Goal: Task Accomplishment & Management: Complete application form

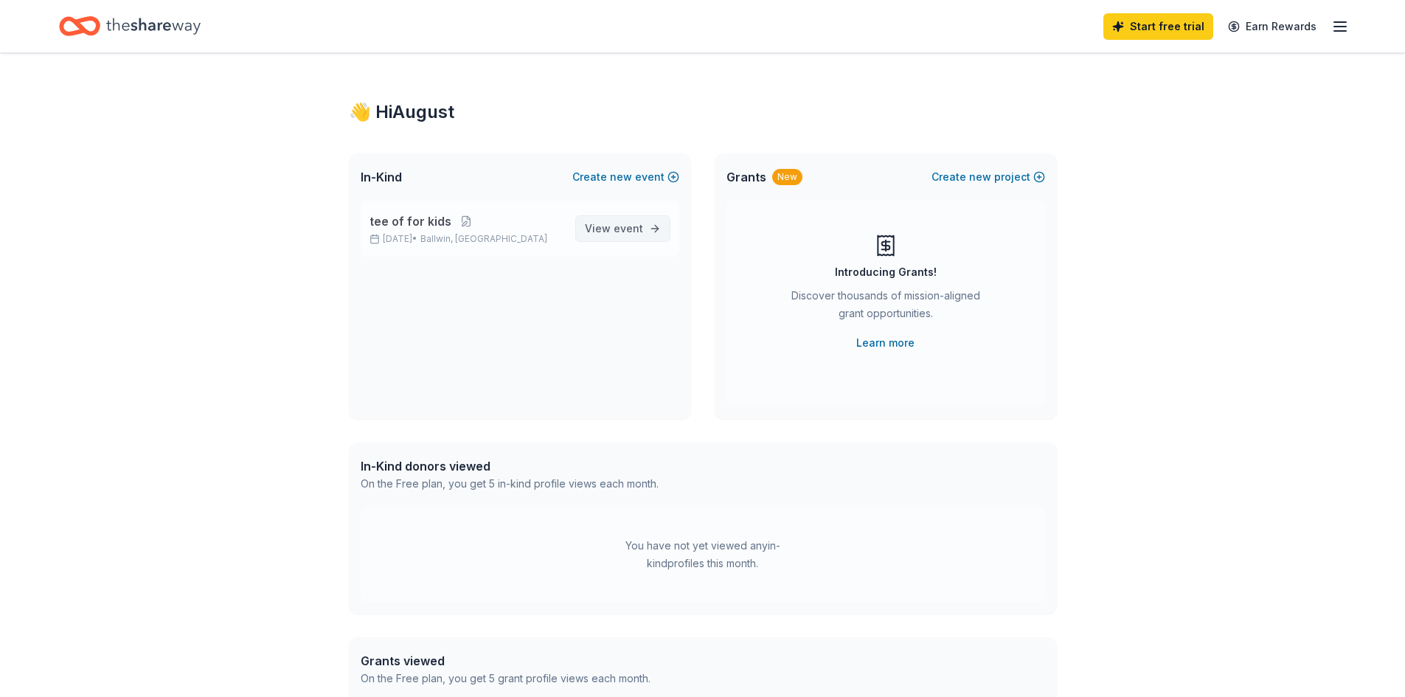
click at [597, 225] on span "View event" at bounding box center [614, 229] width 58 height 18
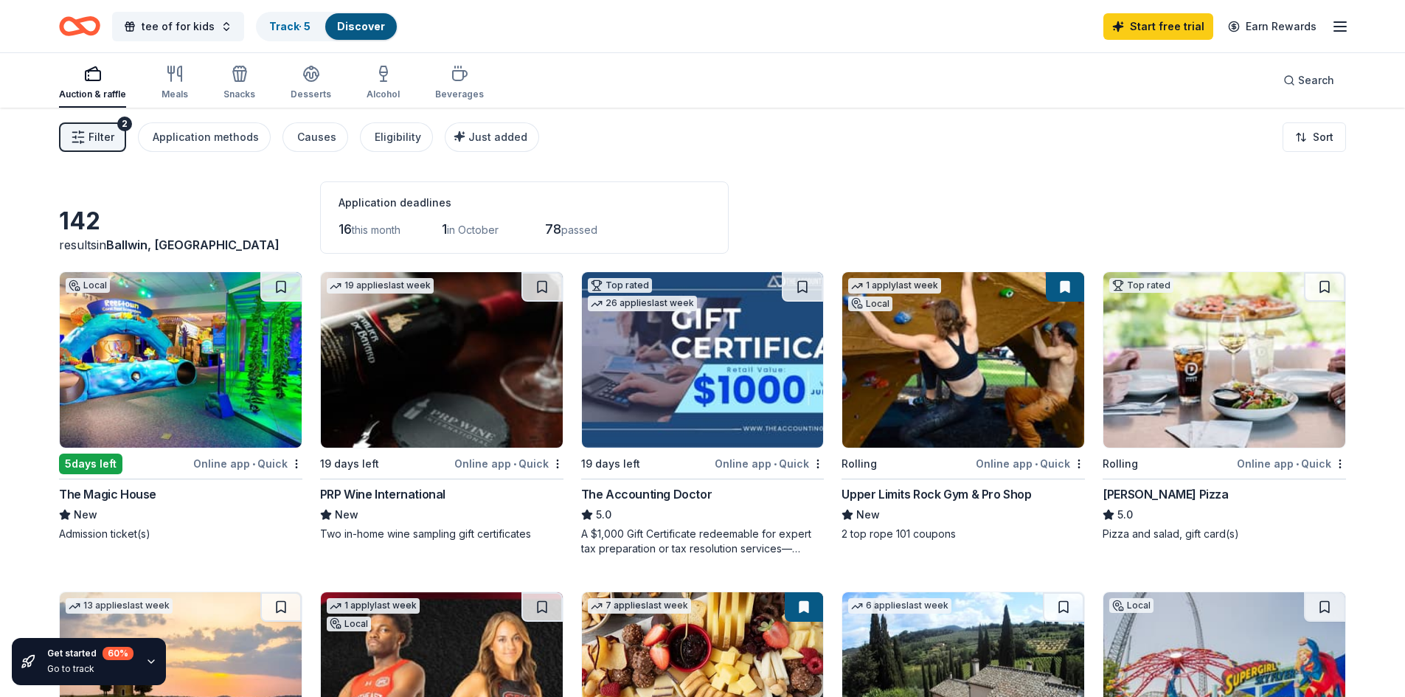
click at [99, 136] on span "Filter" at bounding box center [102, 137] width 26 height 18
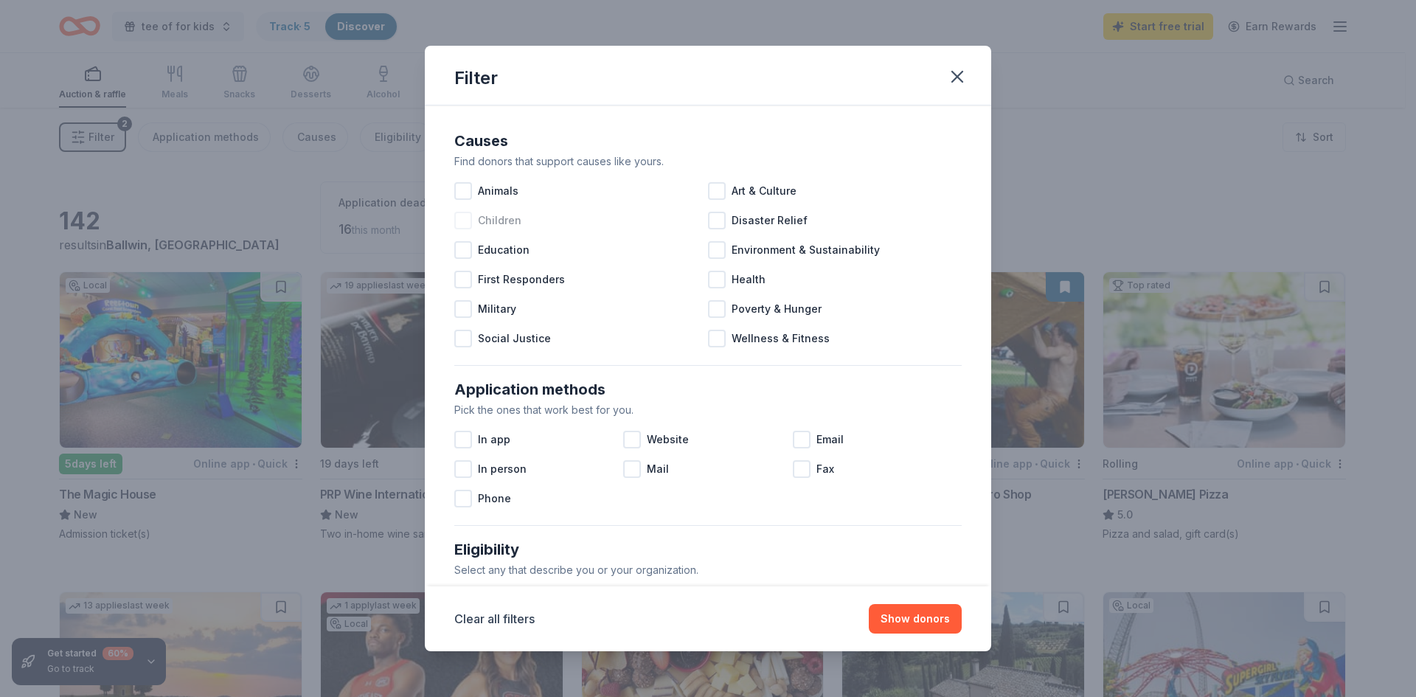
click at [457, 224] on div at bounding box center [463, 221] width 18 height 18
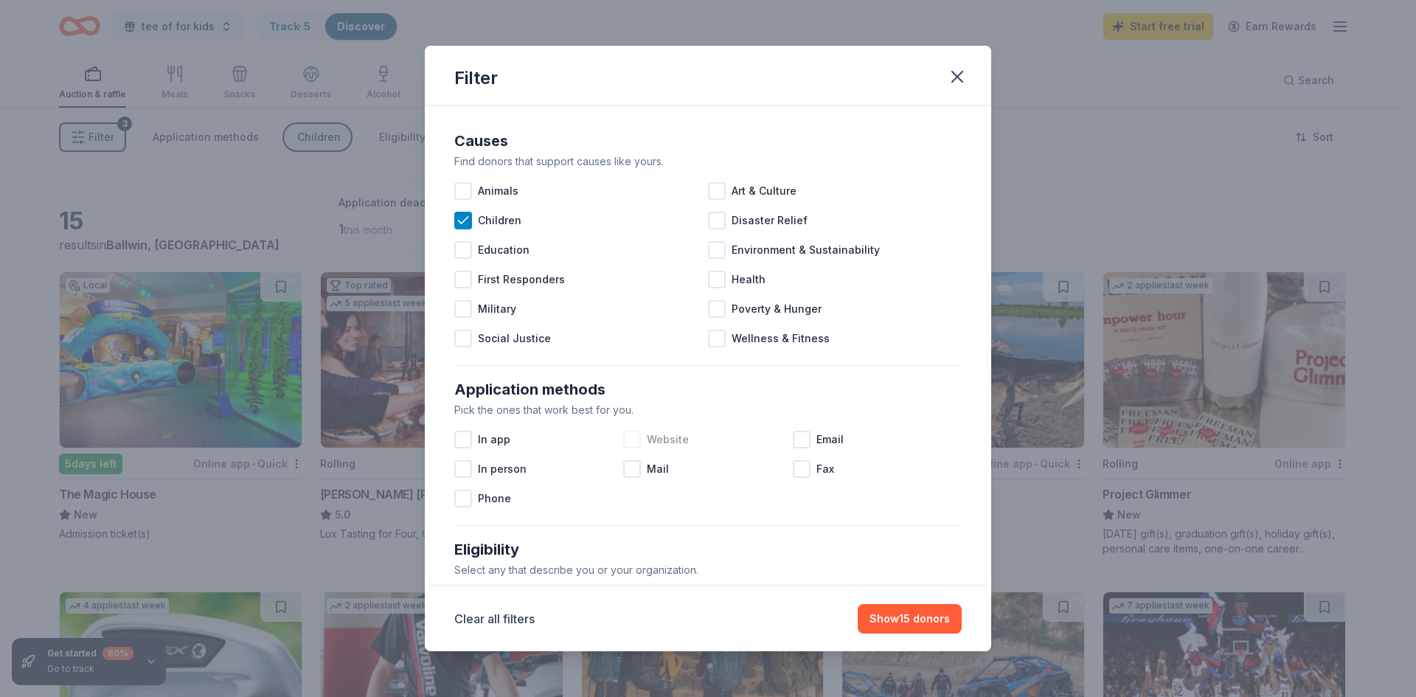
click at [631, 435] on div at bounding box center [632, 440] width 18 height 18
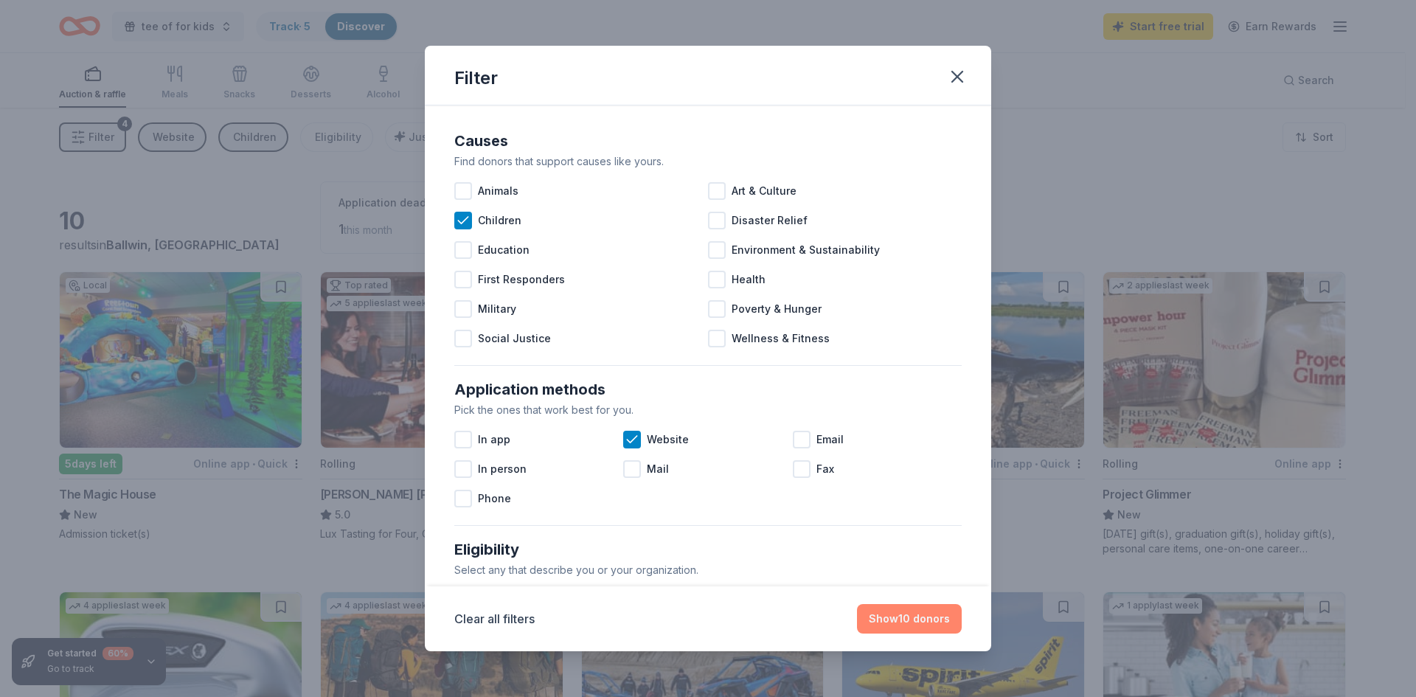
click at [879, 620] on button "Show 10 donors" at bounding box center [909, 619] width 105 height 30
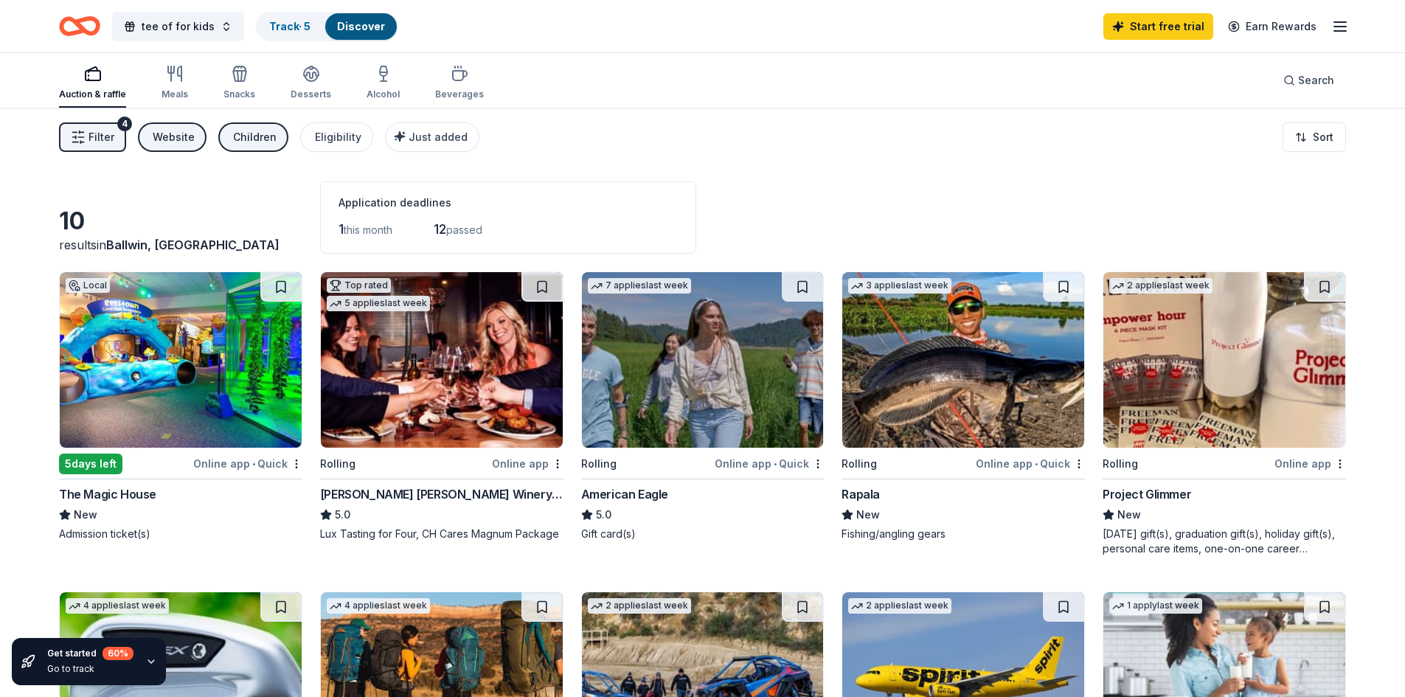
click at [161, 369] on img at bounding box center [181, 360] width 242 height 176
click at [480, 368] on img at bounding box center [442, 360] width 242 height 176
click at [692, 361] on img at bounding box center [703, 360] width 242 height 176
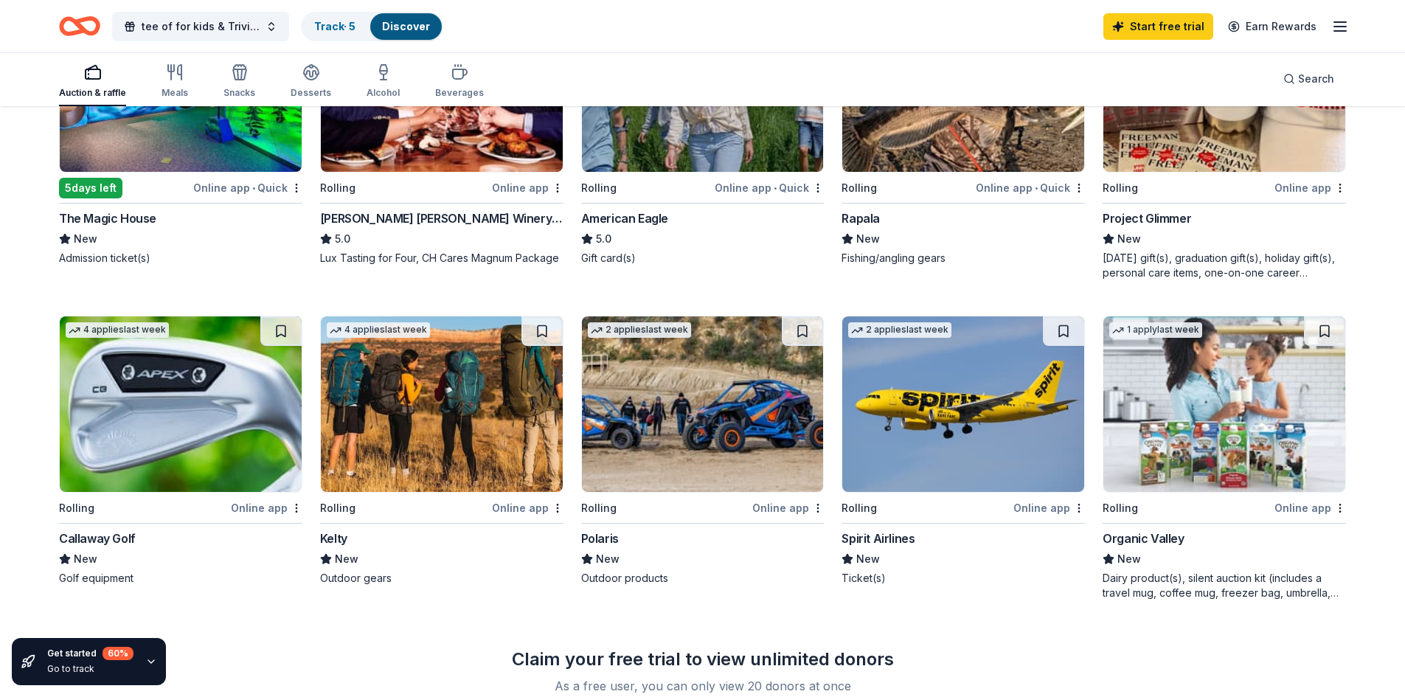
scroll to position [295, 0]
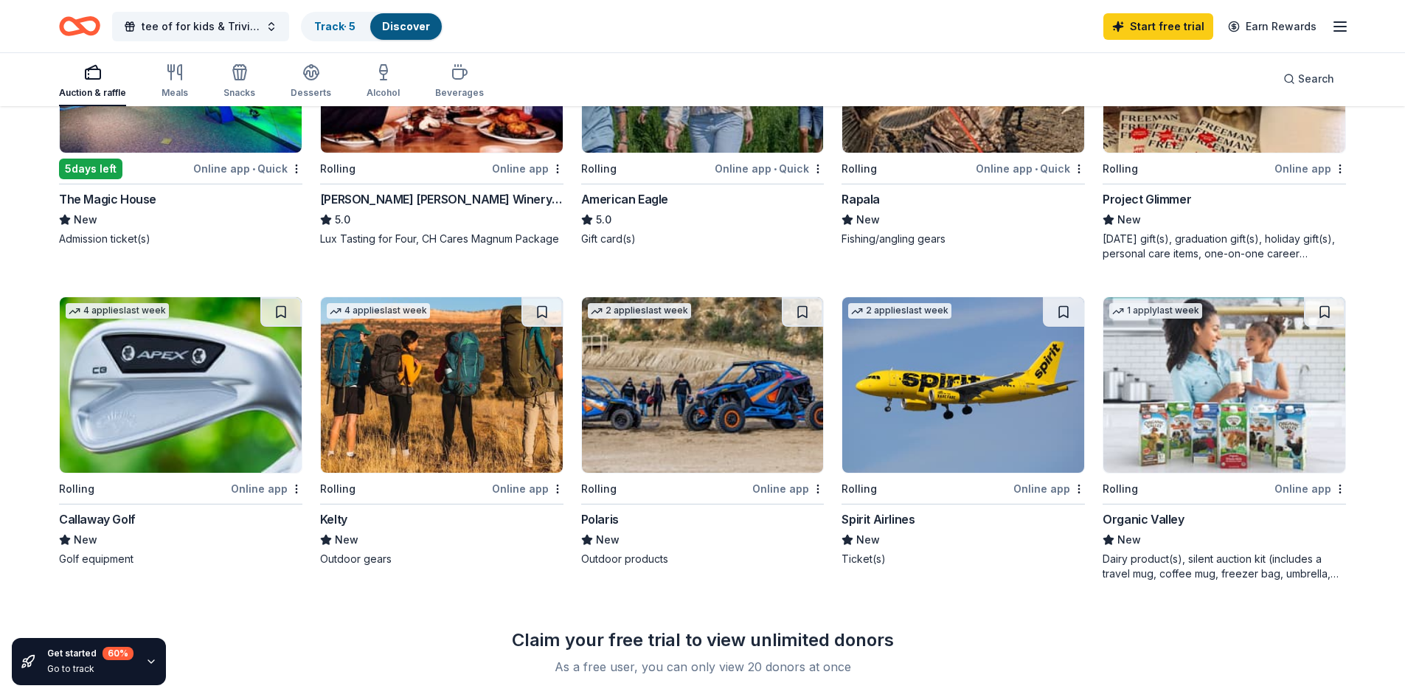
click at [196, 408] on img at bounding box center [181, 385] width 242 height 176
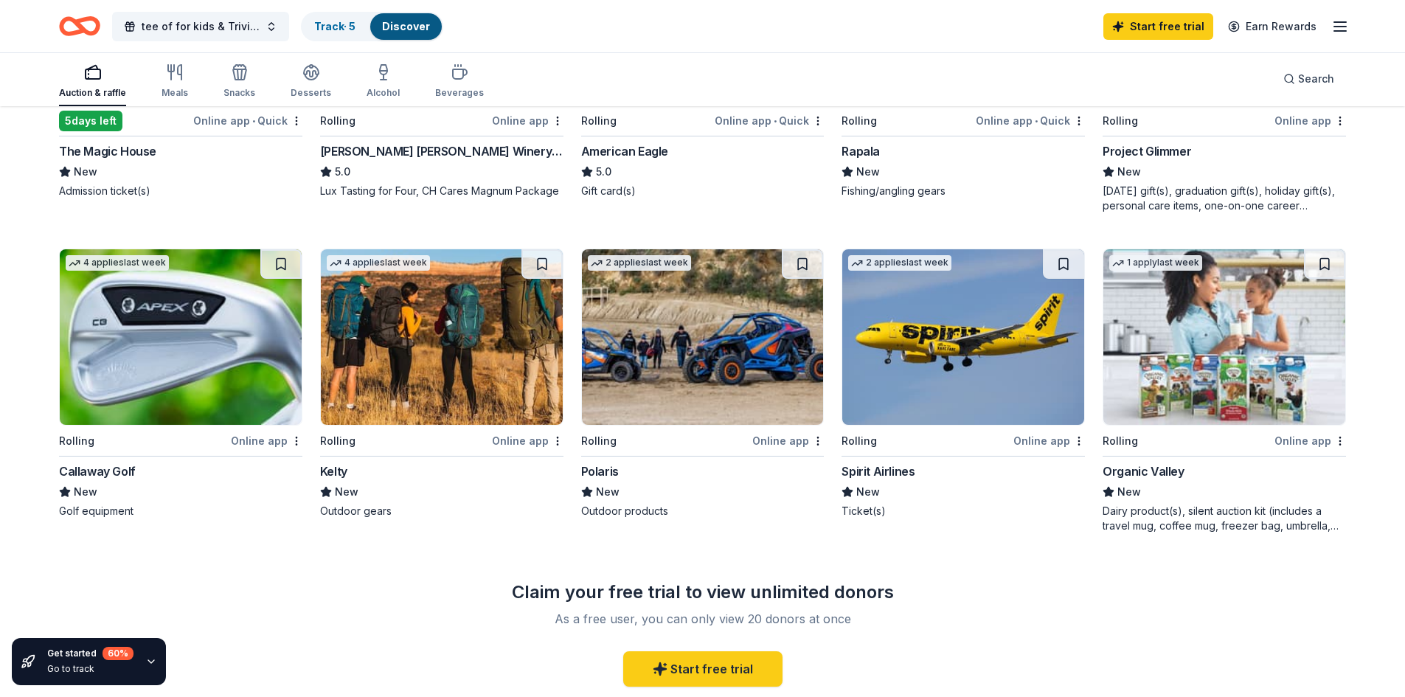
scroll to position [369, 0]
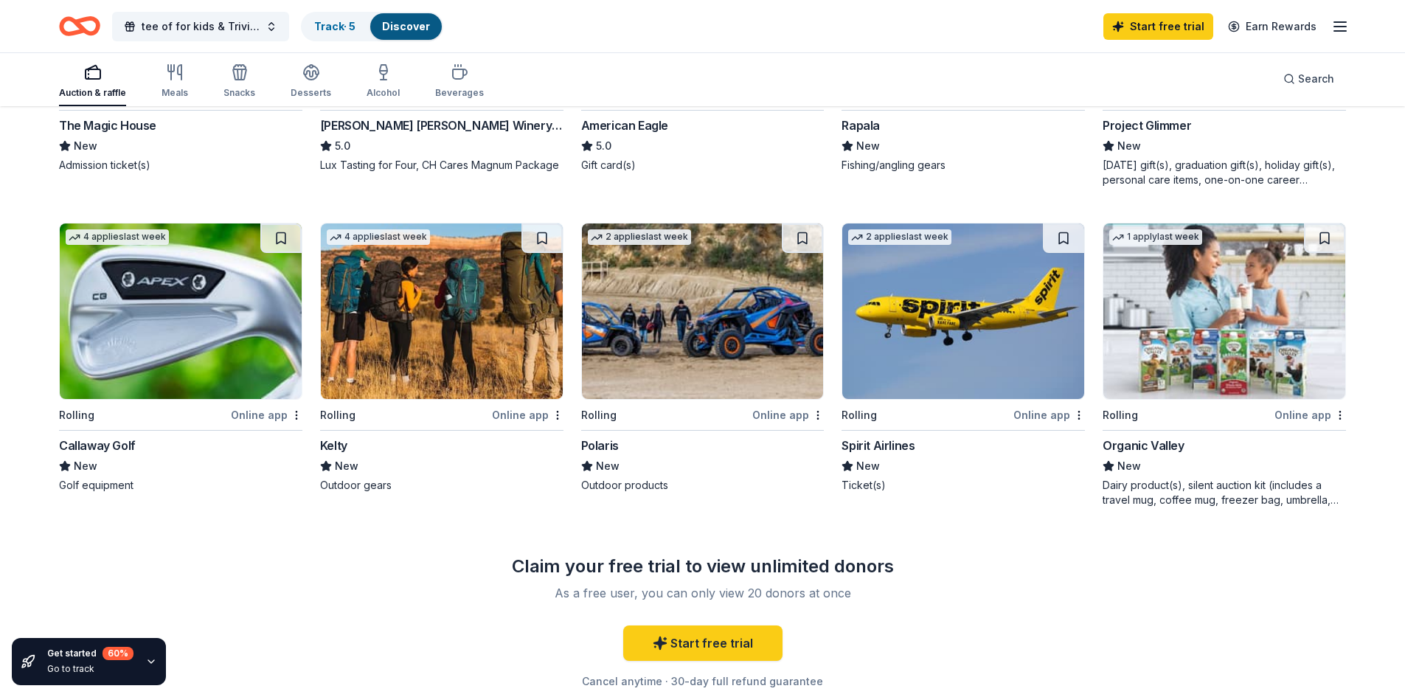
click at [908, 314] on img at bounding box center [963, 312] width 242 height 176
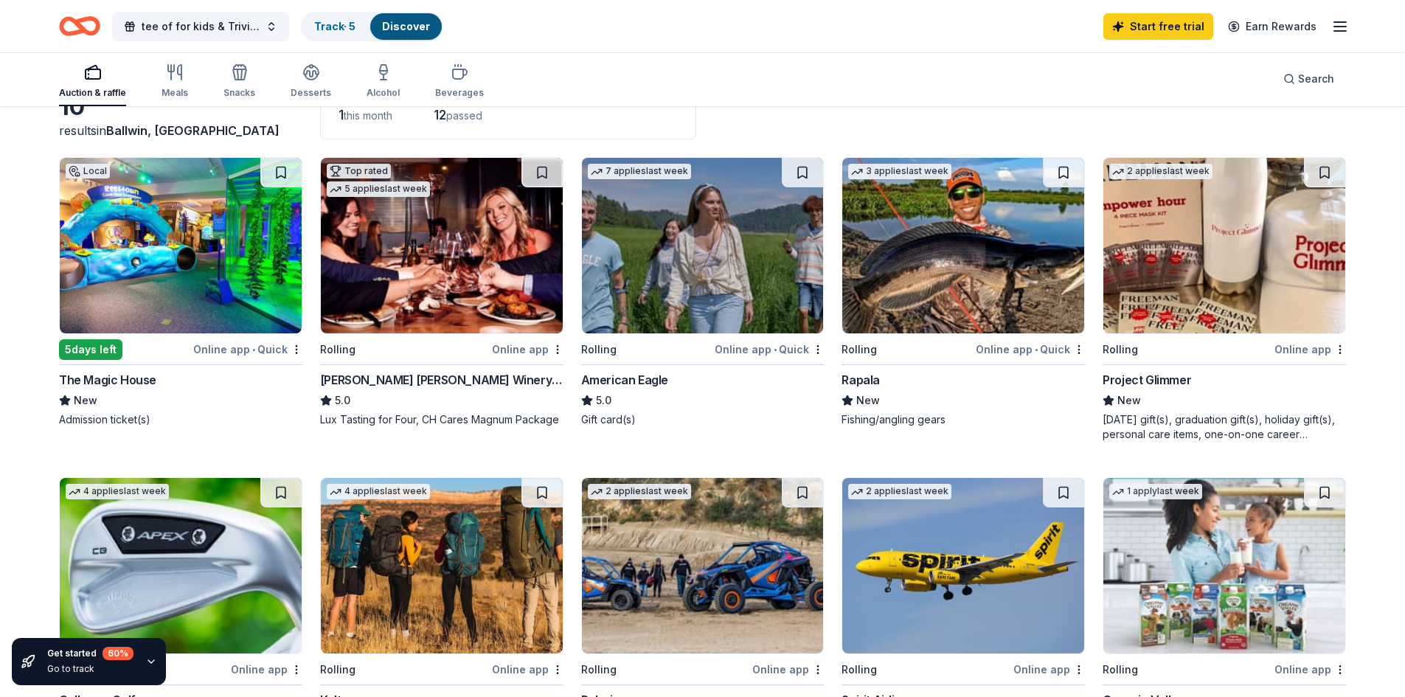
scroll to position [0, 0]
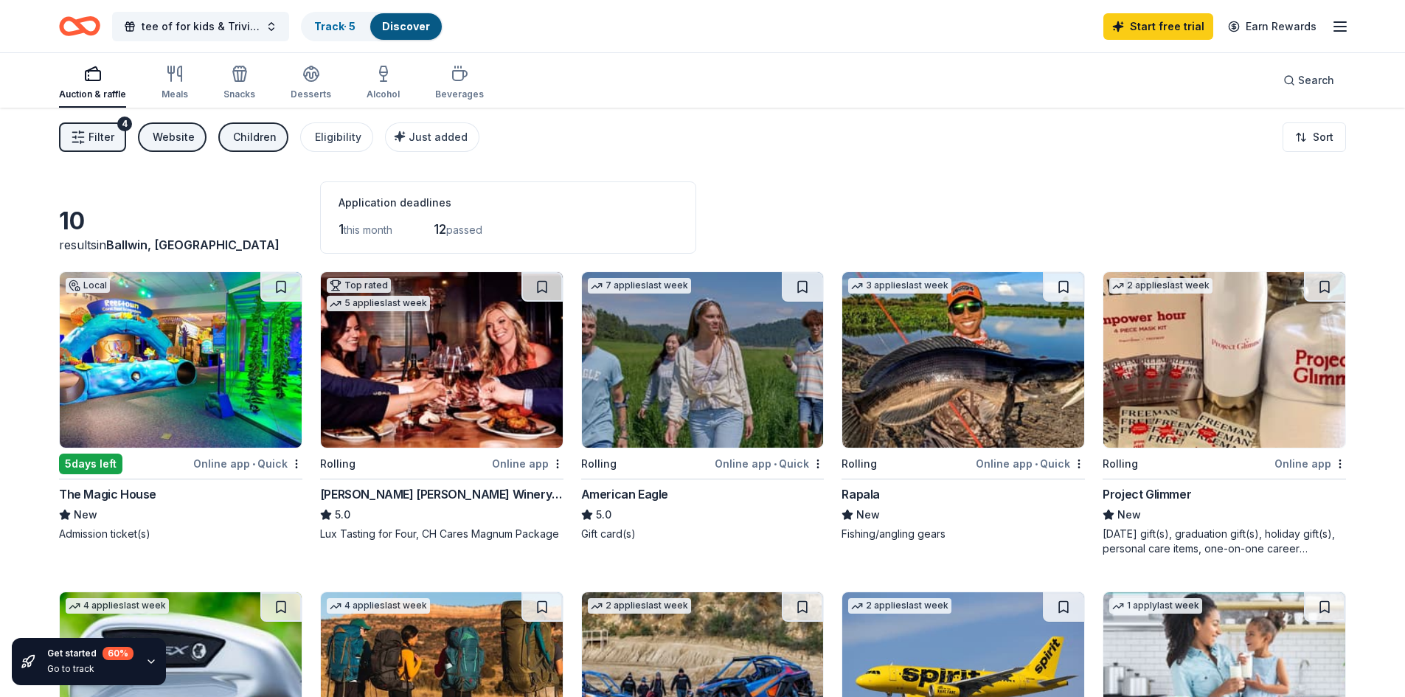
click at [94, 78] on icon "button" at bounding box center [93, 74] width 18 height 18
click at [74, 139] on icon "button" at bounding box center [78, 137] width 15 height 15
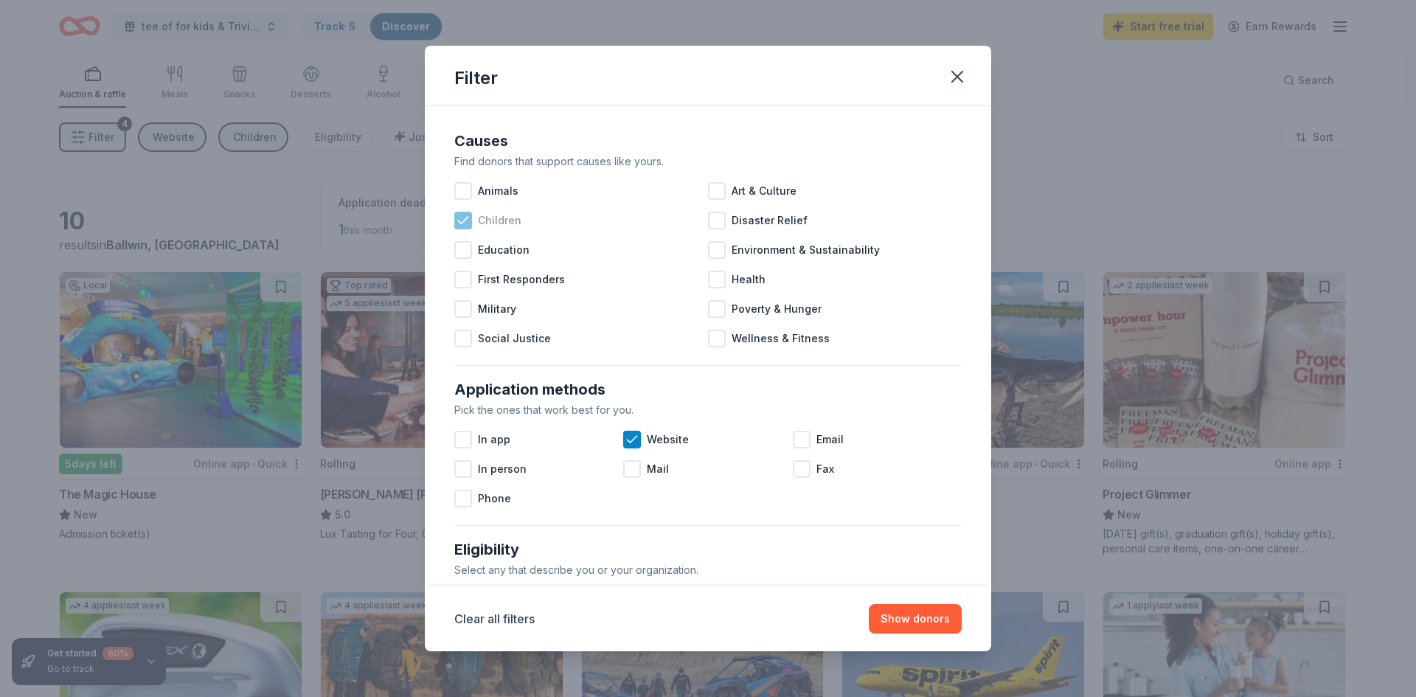
click at [457, 217] on icon at bounding box center [463, 220] width 15 height 15
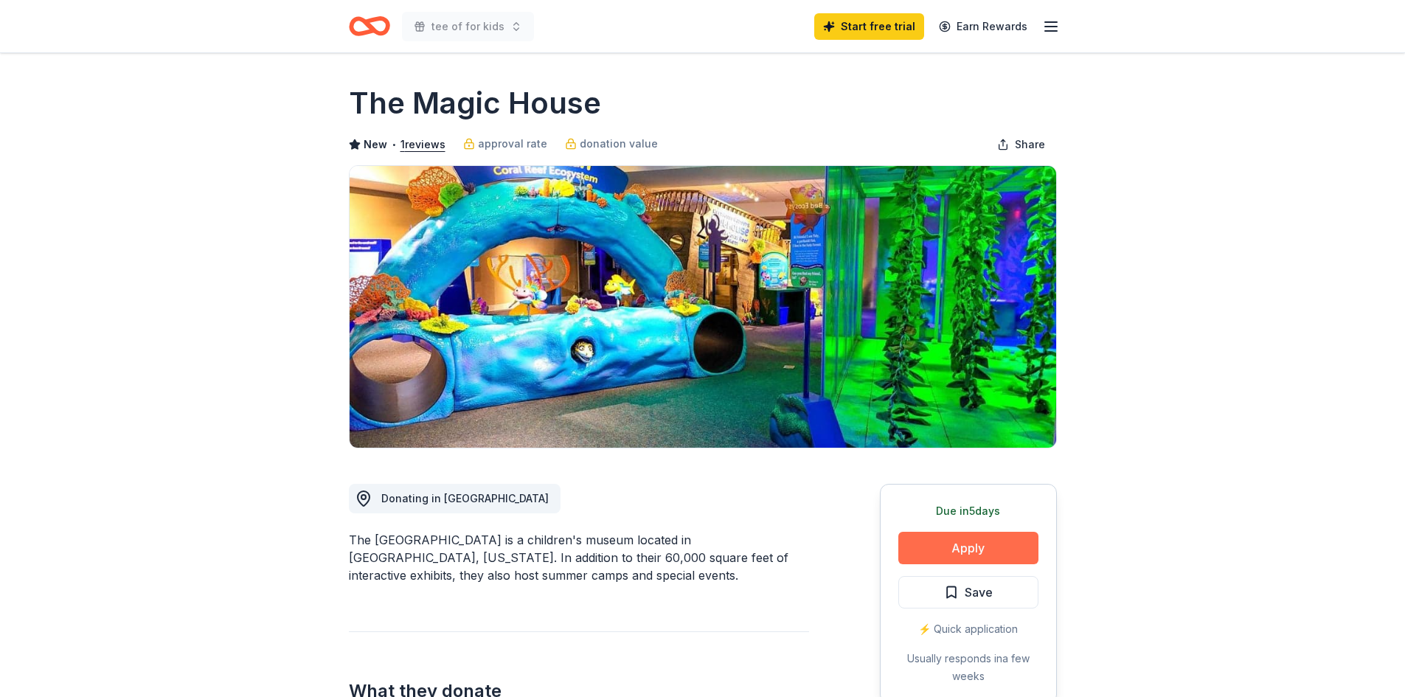
click at [922, 547] on button "Apply" at bounding box center [969, 548] width 140 height 32
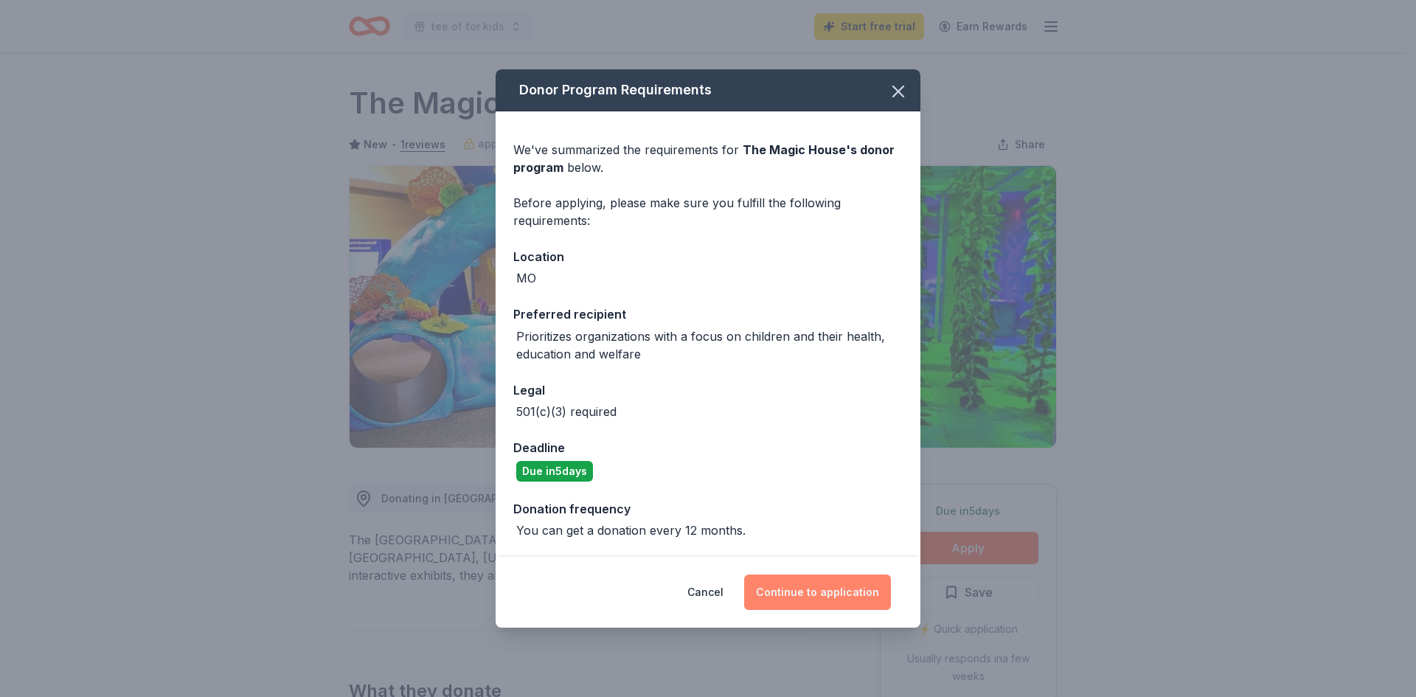
click at [822, 603] on button "Continue to application" at bounding box center [817, 592] width 147 height 35
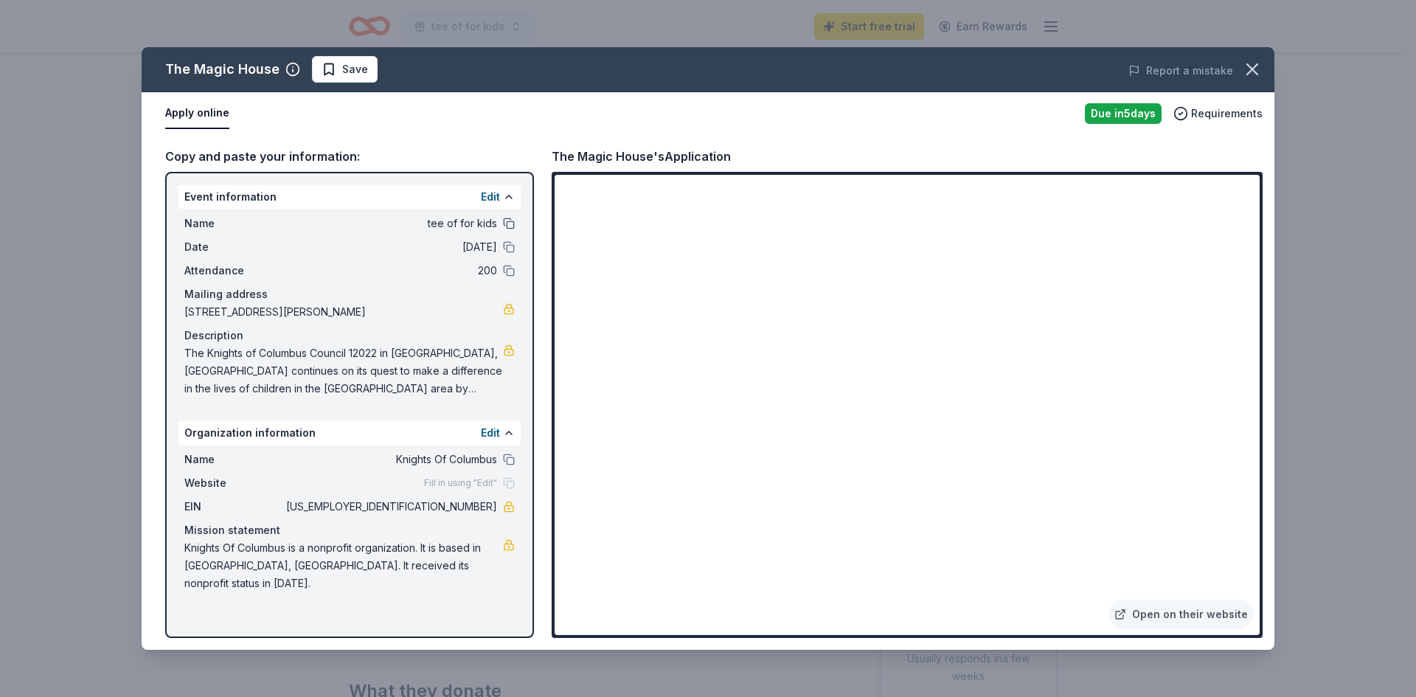
click at [504, 224] on button at bounding box center [509, 224] width 12 height 12
click at [494, 196] on button "Edit" at bounding box center [490, 197] width 19 height 18
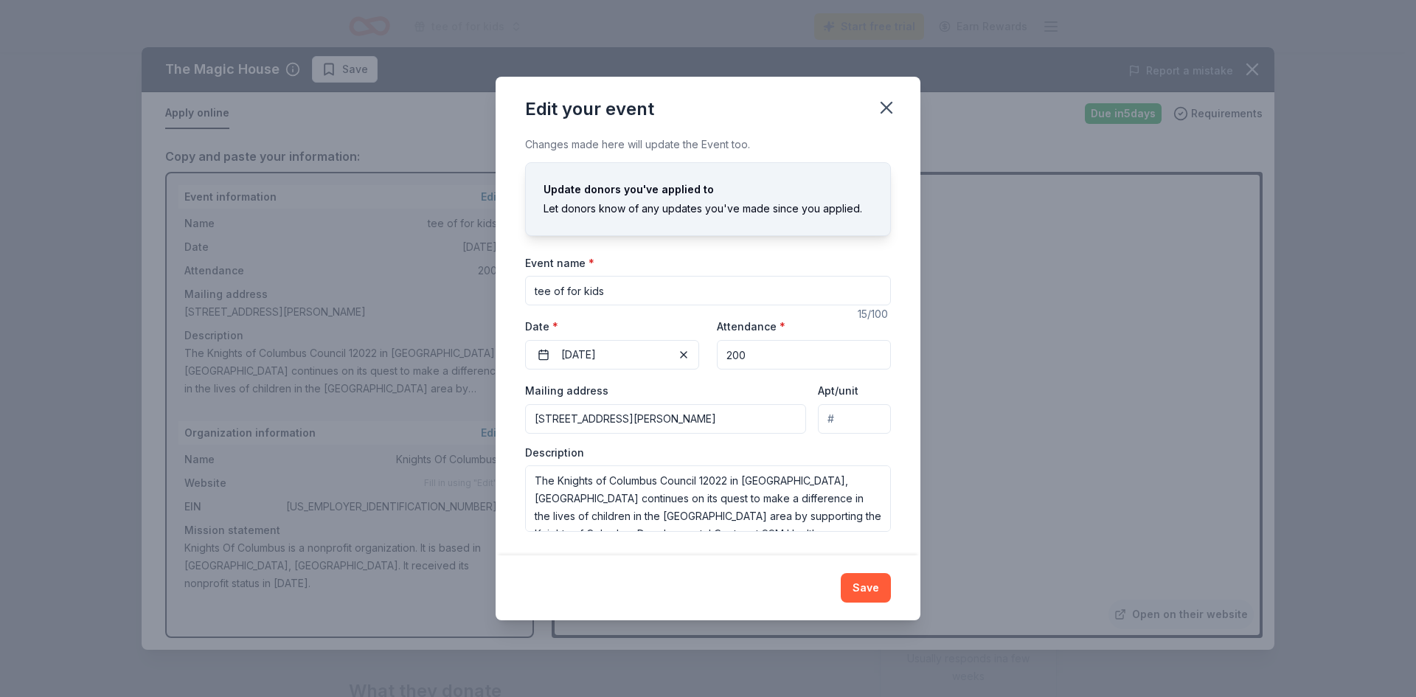
click at [608, 283] on input "tee of for kids" at bounding box center [708, 291] width 366 height 30
type input "tee of for kids trivia night"
click at [544, 352] on button "10/04/2025" at bounding box center [612, 355] width 174 height 30
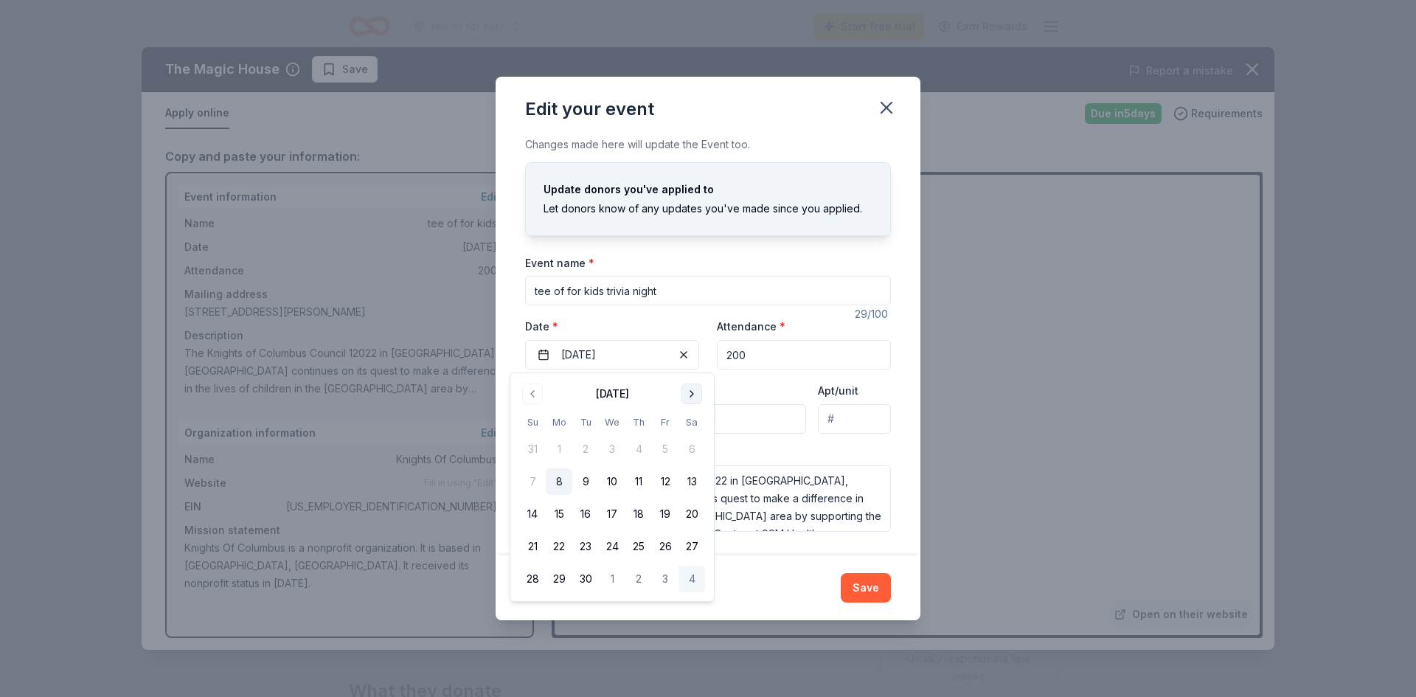
click at [693, 395] on button "Go to next month" at bounding box center [692, 394] width 21 height 21
click at [688, 483] on button "8" at bounding box center [692, 481] width 27 height 27
click at [970, 504] on div "Edit your event Changes made here will update the Event too. Update donors you'…" at bounding box center [708, 348] width 1416 height 697
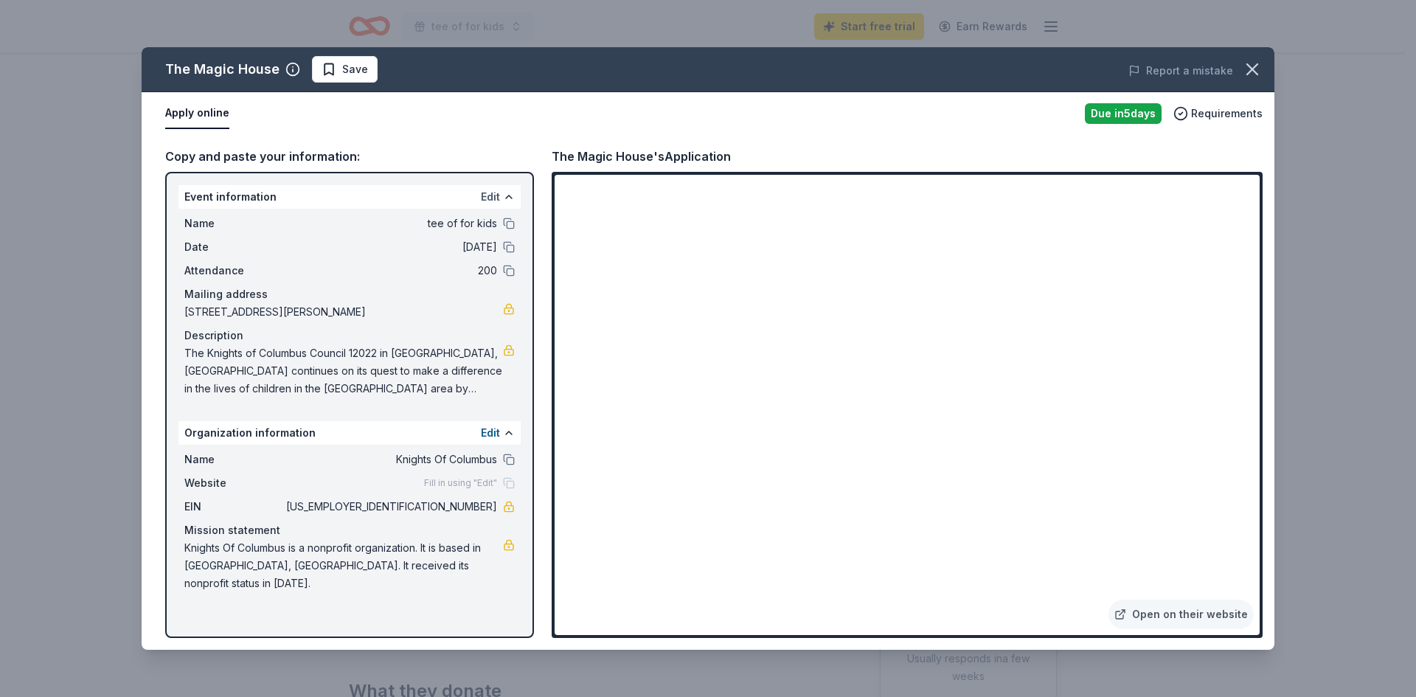
click at [489, 196] on button "Edit" at bounding box center [490, 197] width 19 height 18
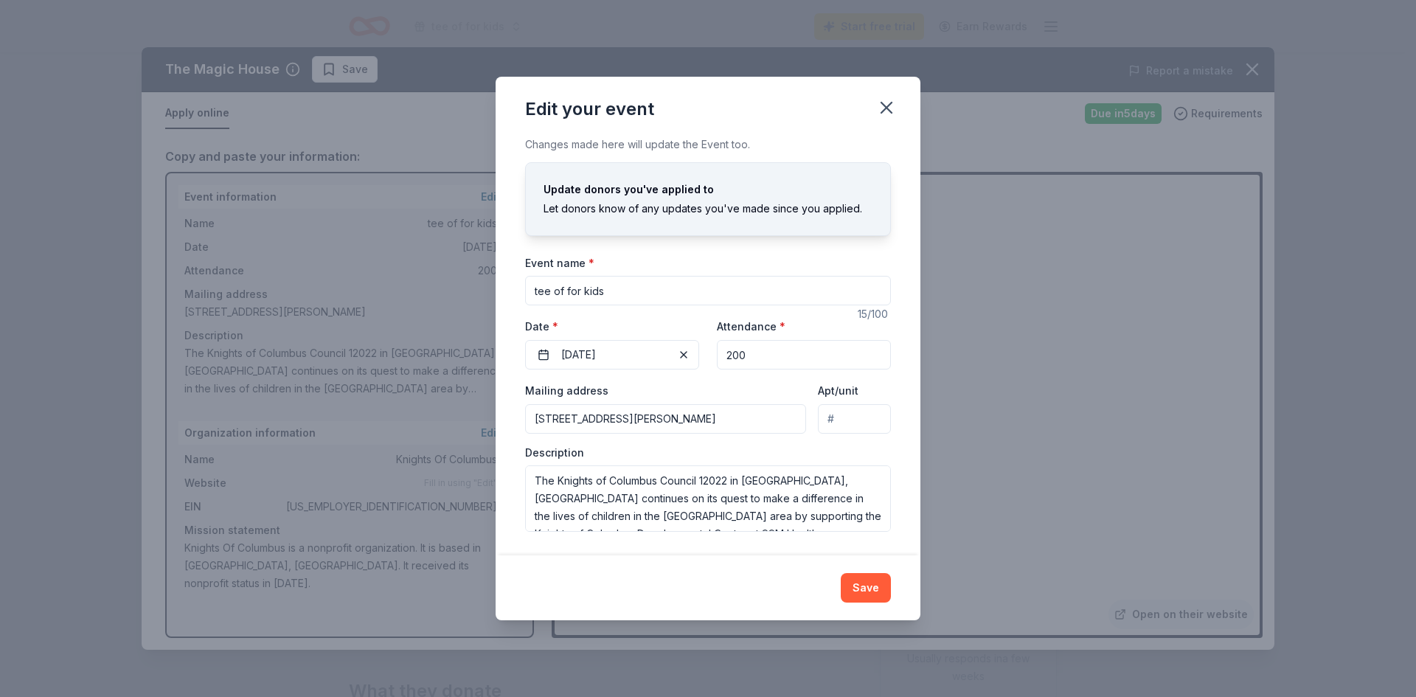
click at [640, 293] on input "tee of for kids" at bounding box center [708, 291] width 366 height 30
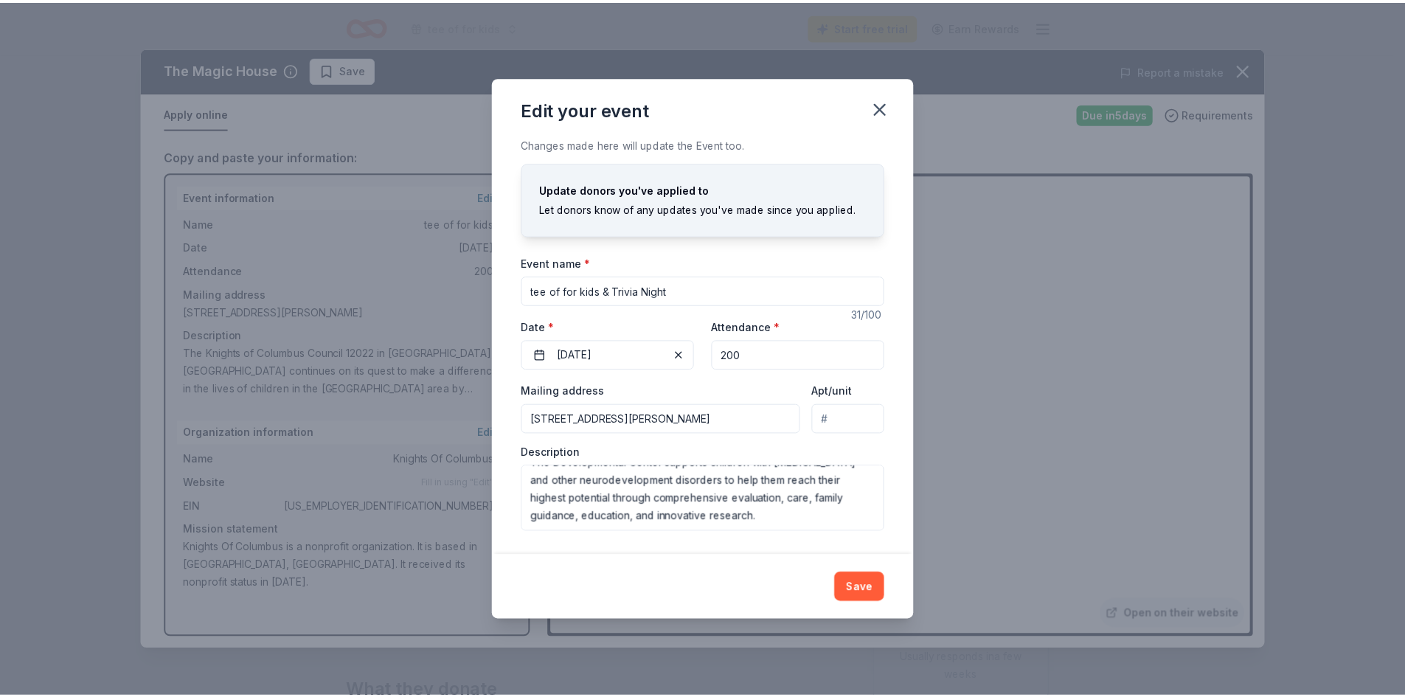
scroll to position [177, 0]
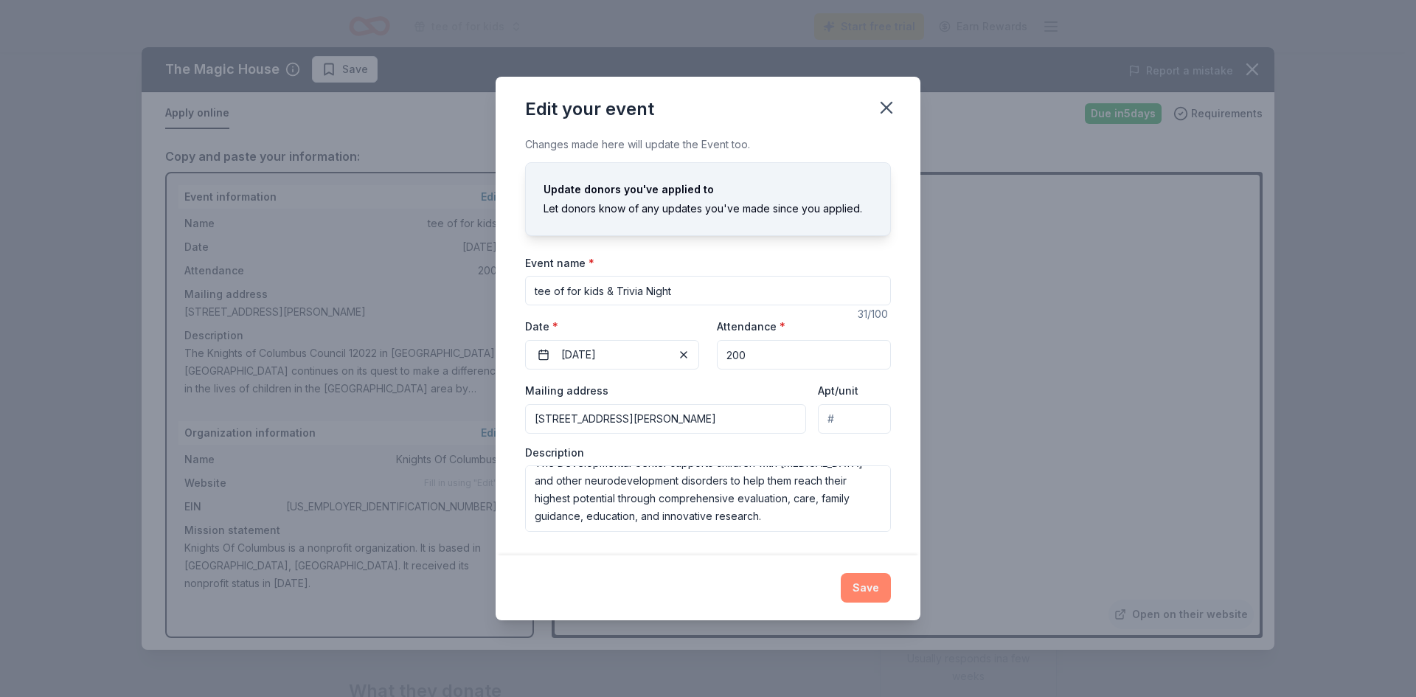
type input "tee of for kids & Trivia Night"
click at [871, 595] on button "Save" at bounding box center [866, 588] width 50 height 30
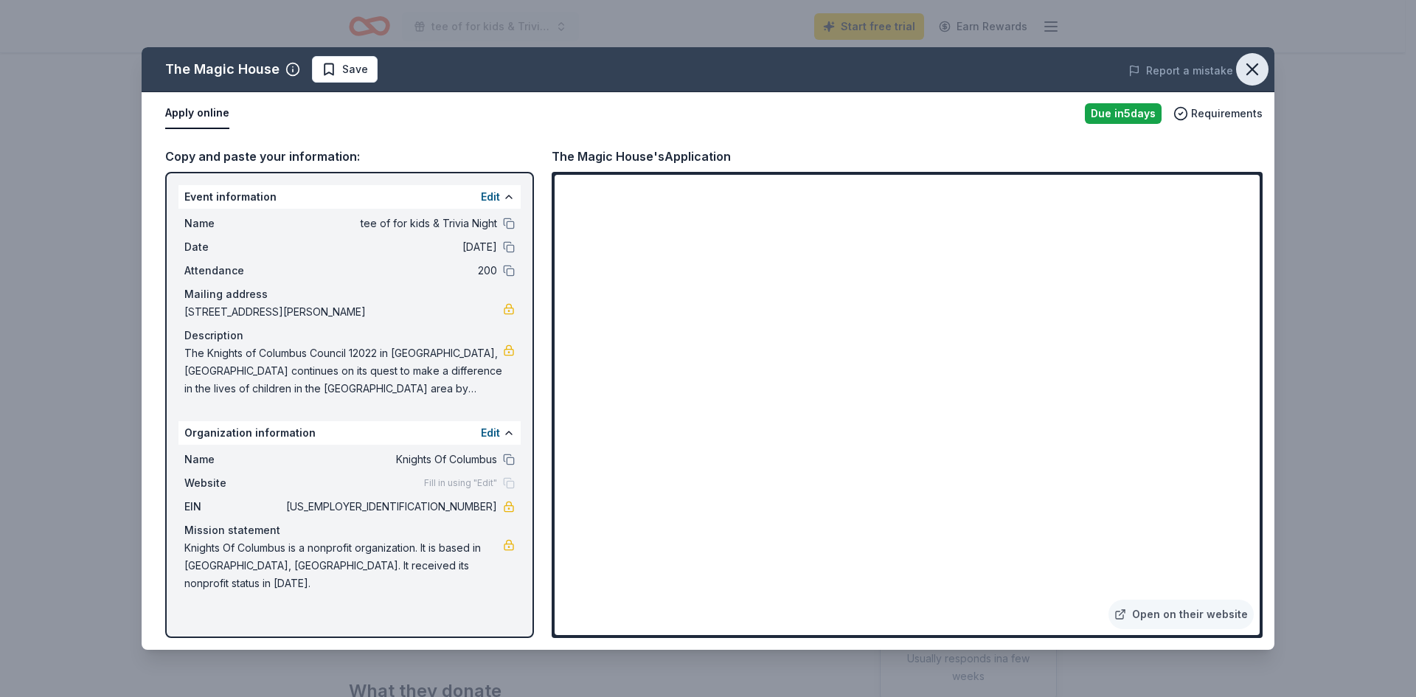
click at [1256, 71] on icon "button" at bounding box center [1252, 69] width 21 height 21
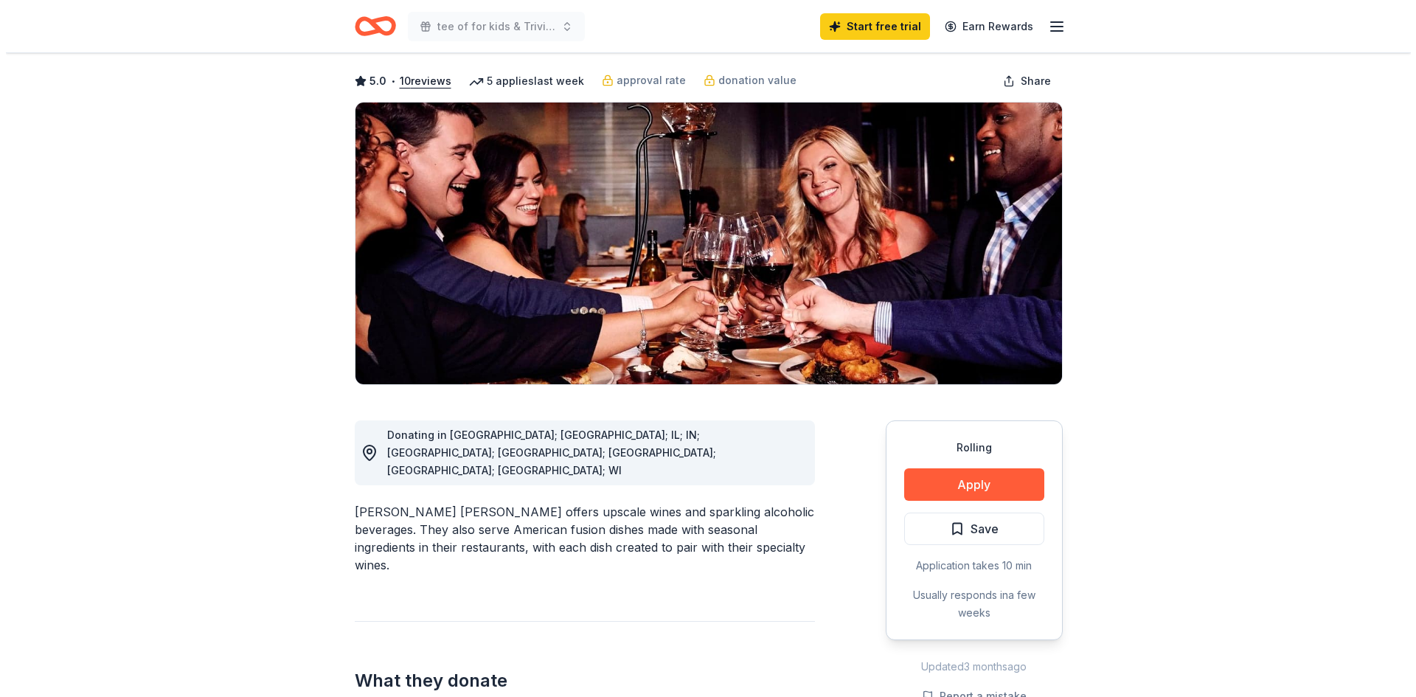
scroll to position [148, 0]
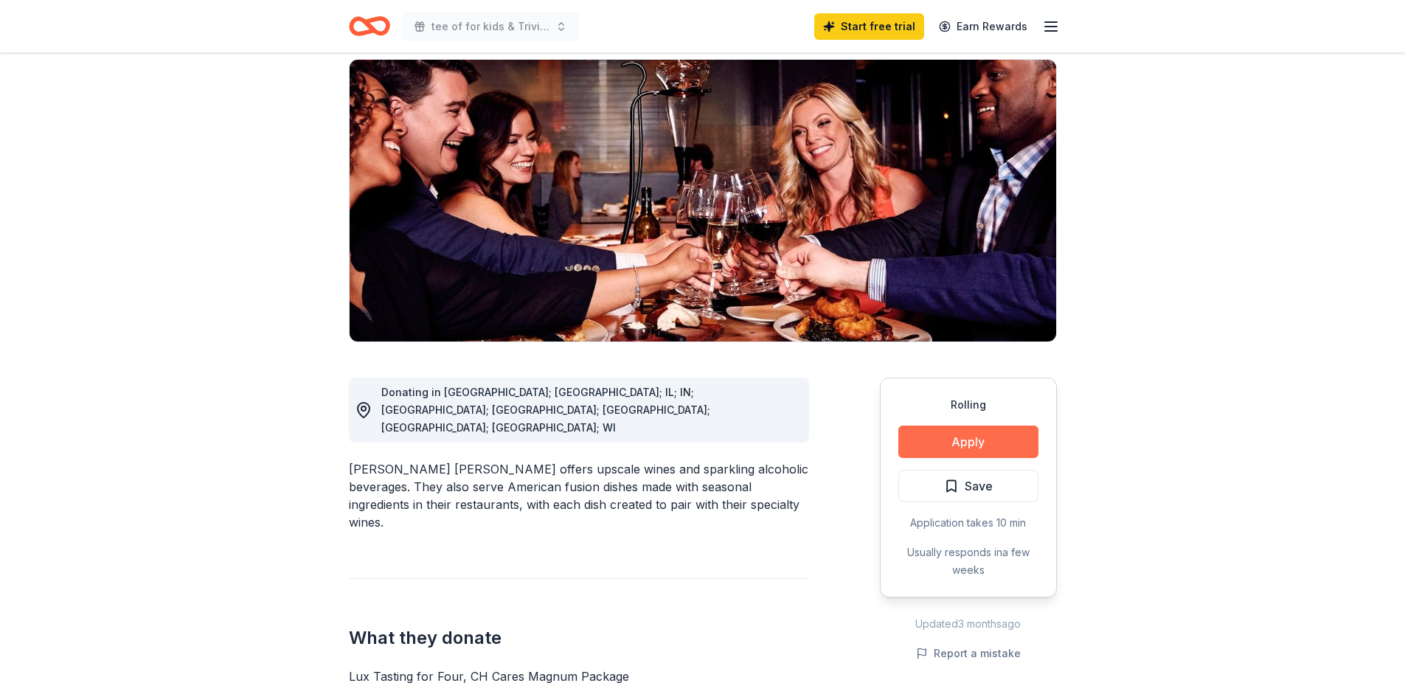
click at [963, 426] on button "Apply" at bounding box center [969, 442] width 140 height 32
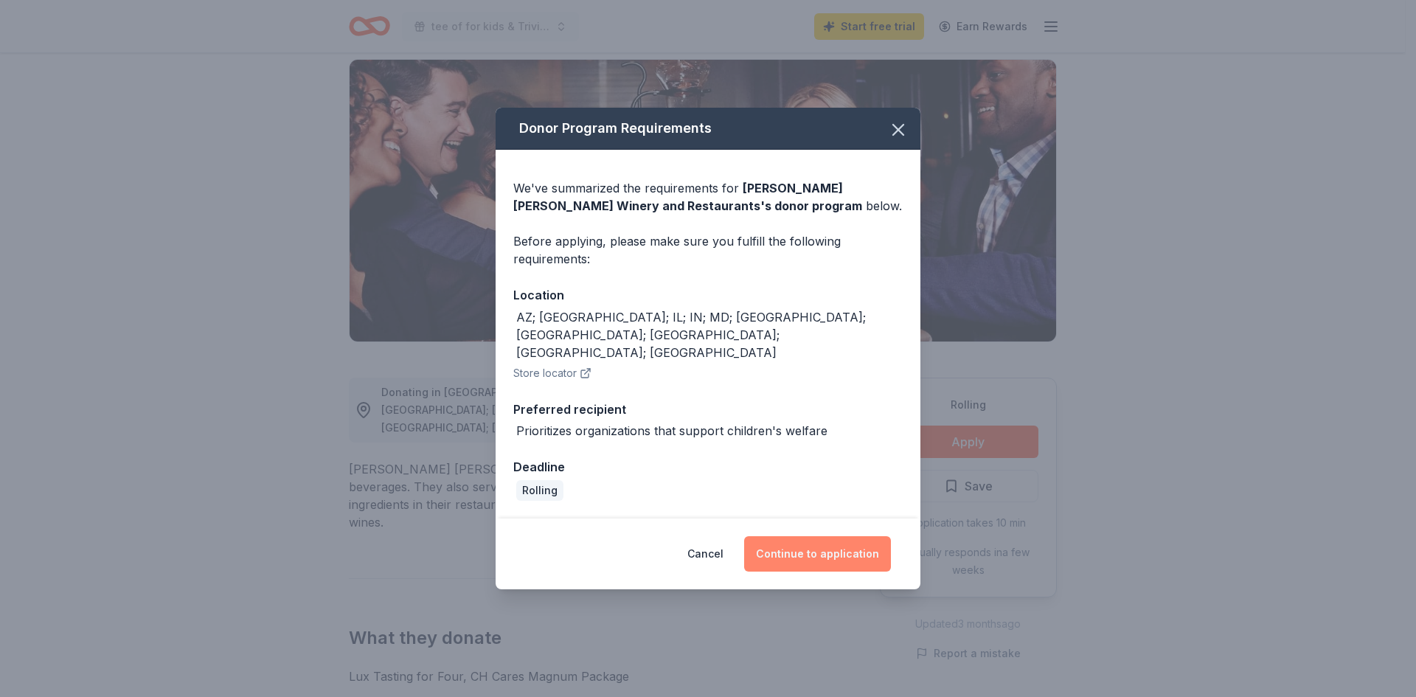
click at [860, 537] on button "Continue to application" at bounding box center [817, 553] width 147 height 35
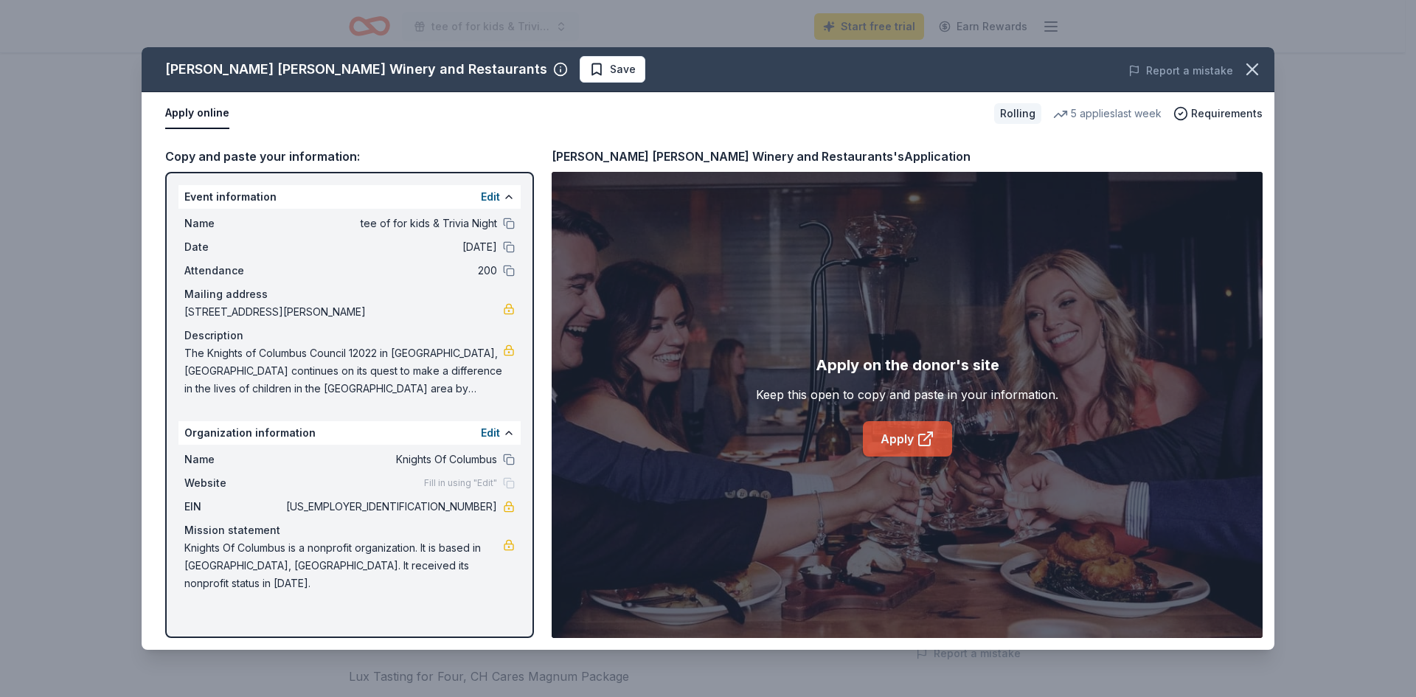
click at [882, 433] on link "Apply" at bounding box center [907, 438] width 89 height 35
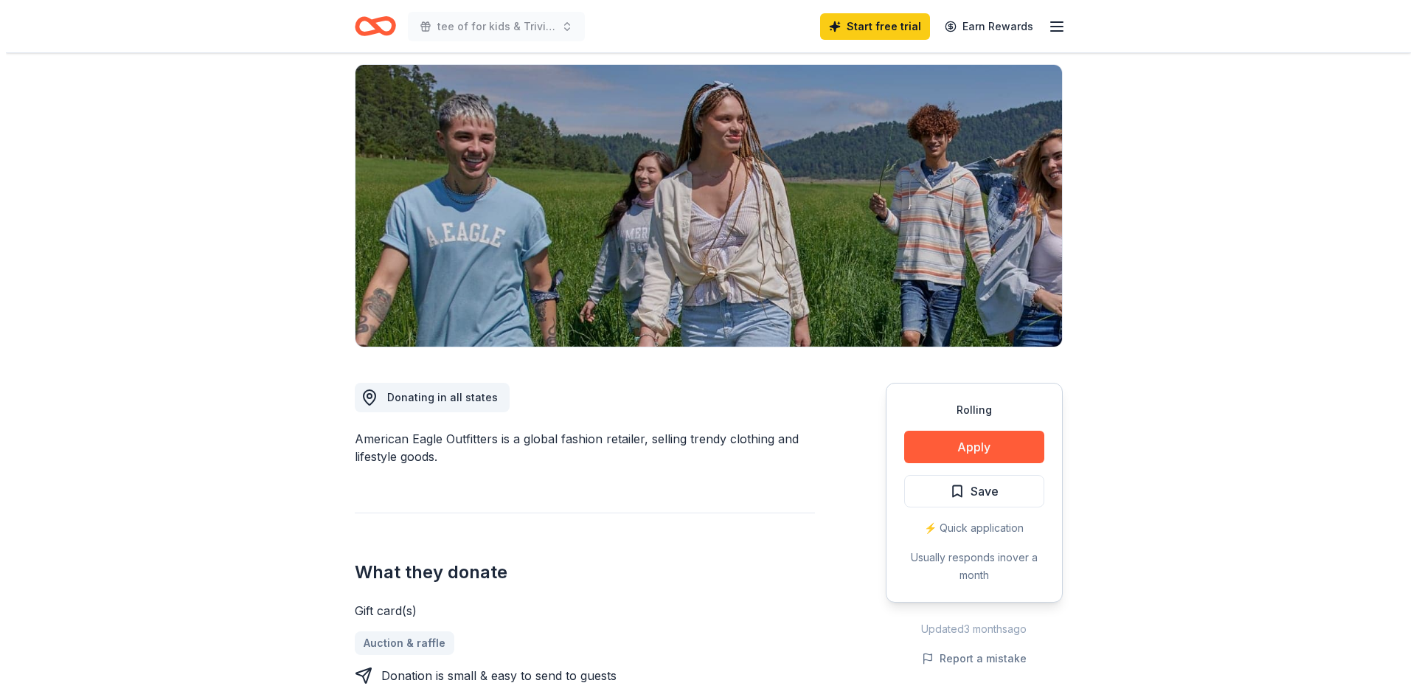
scroll to position [148, 0]
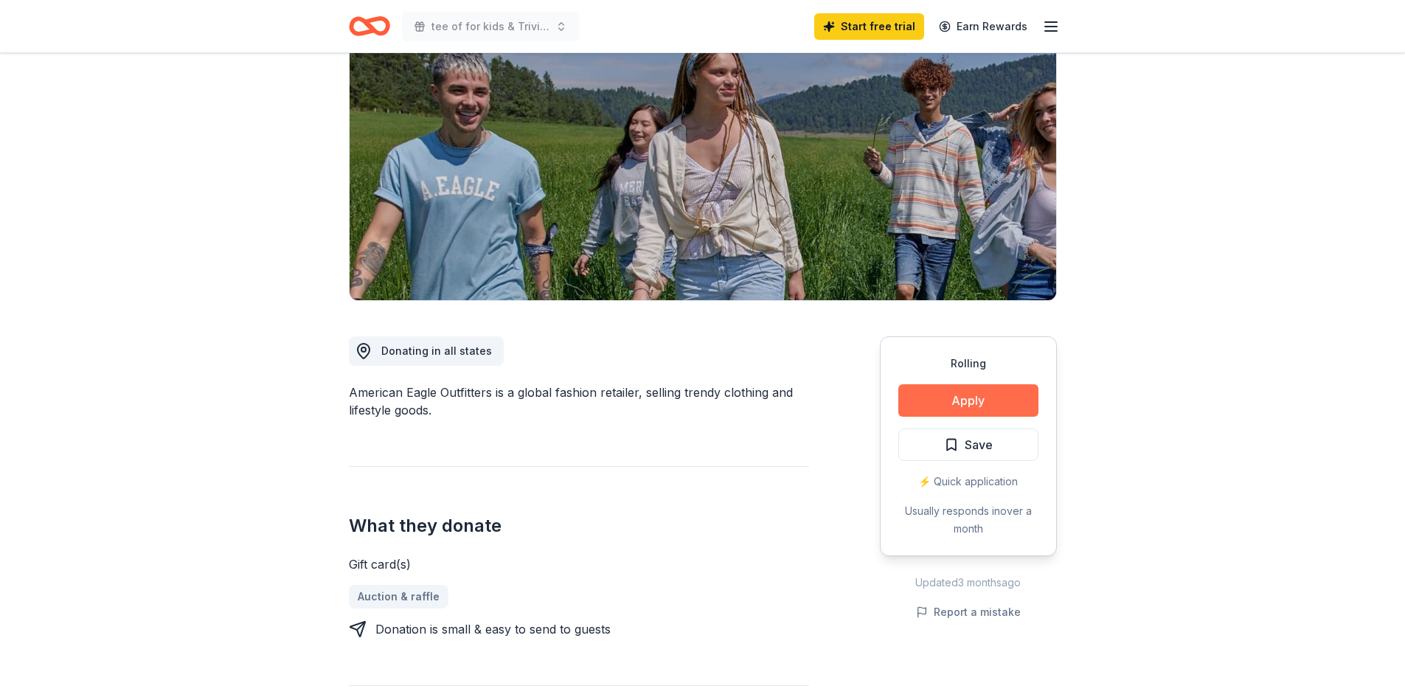
click at [992, 405] on button "Apply" at bounding box center [969, 400] width 140 height 32
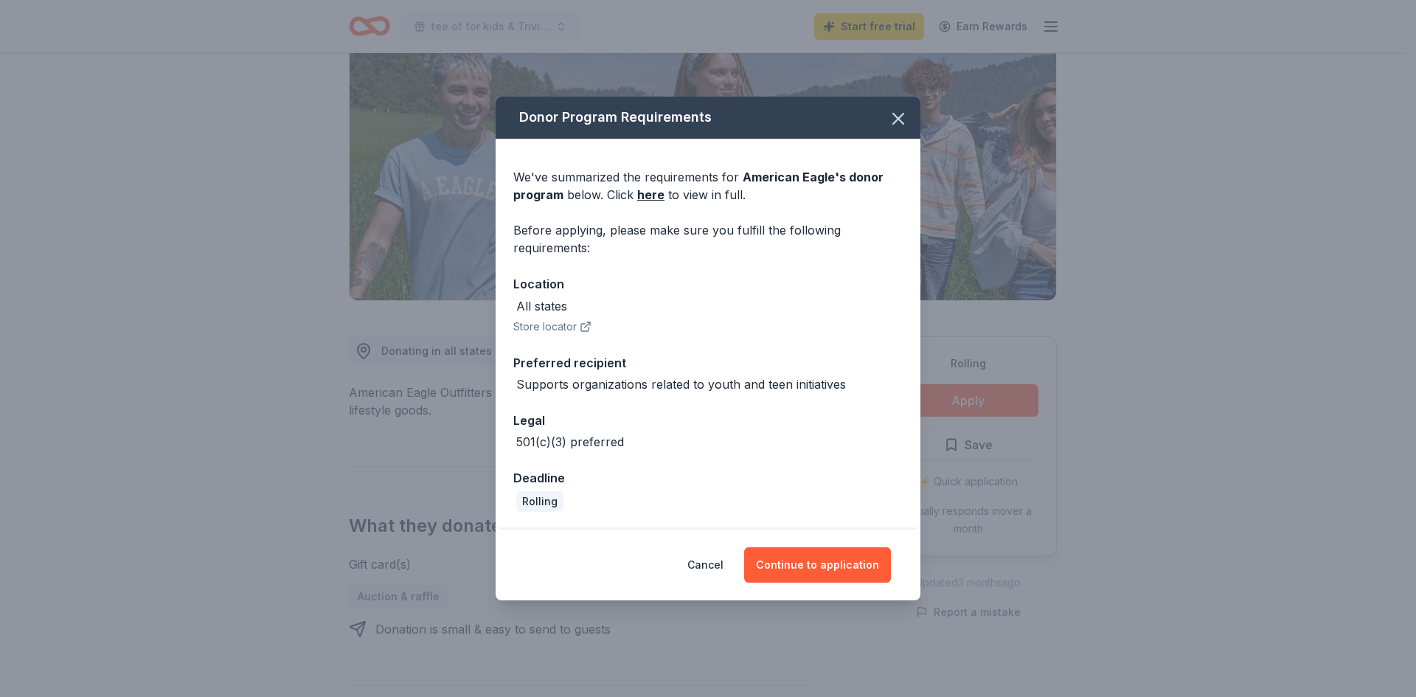
click at [538, 327] on button "Store locator" at bounding box center [552, 327] width 78 height 18
click at [851, 567] on button "Continue to application" at bounding box center [817, 564] width 147 height 35
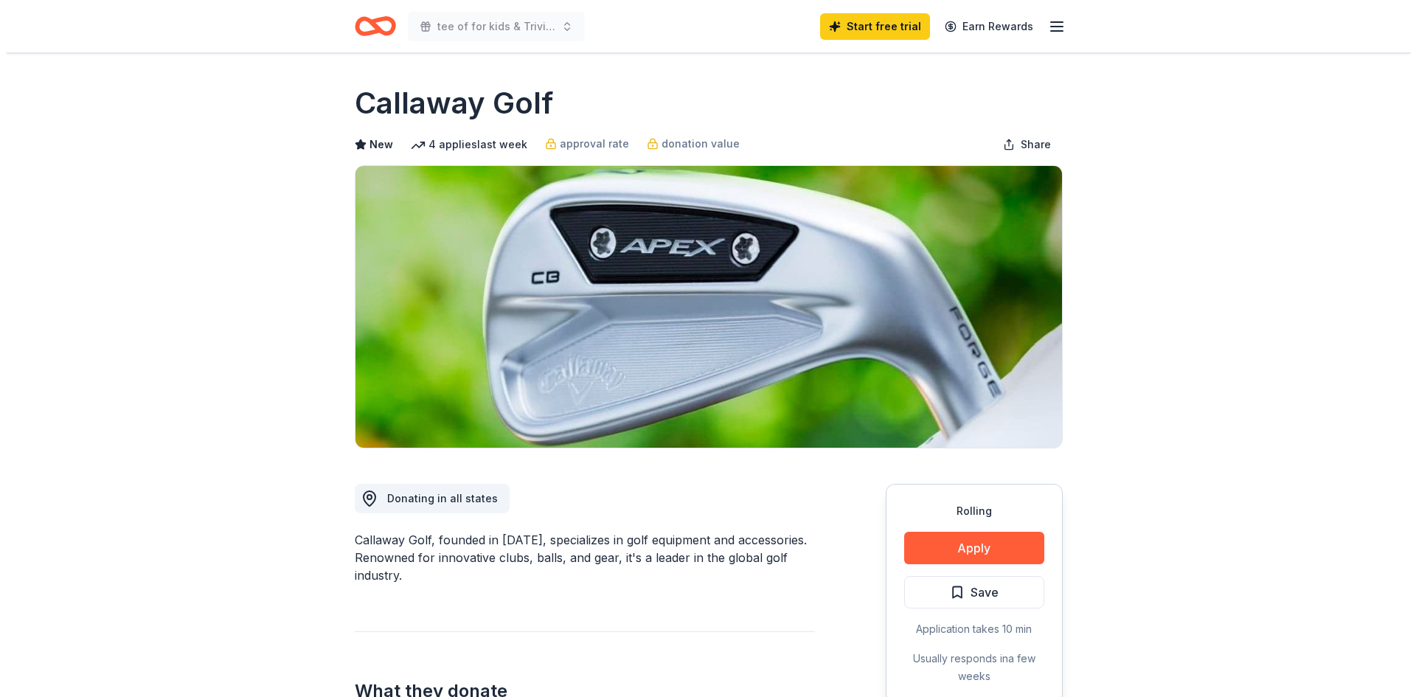
scroll to position [74, 0]
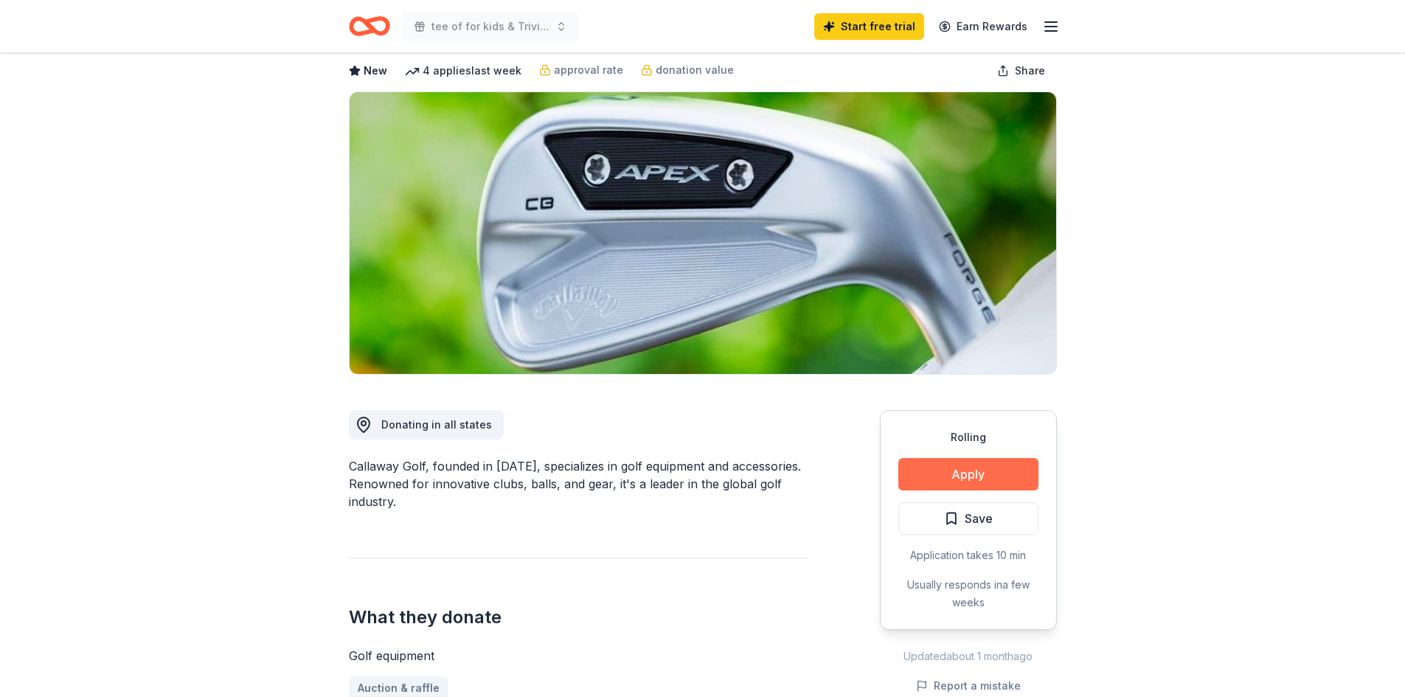
click at [960, 468] on button "Apply" at bounding box center [969, 474] width 140 height 32
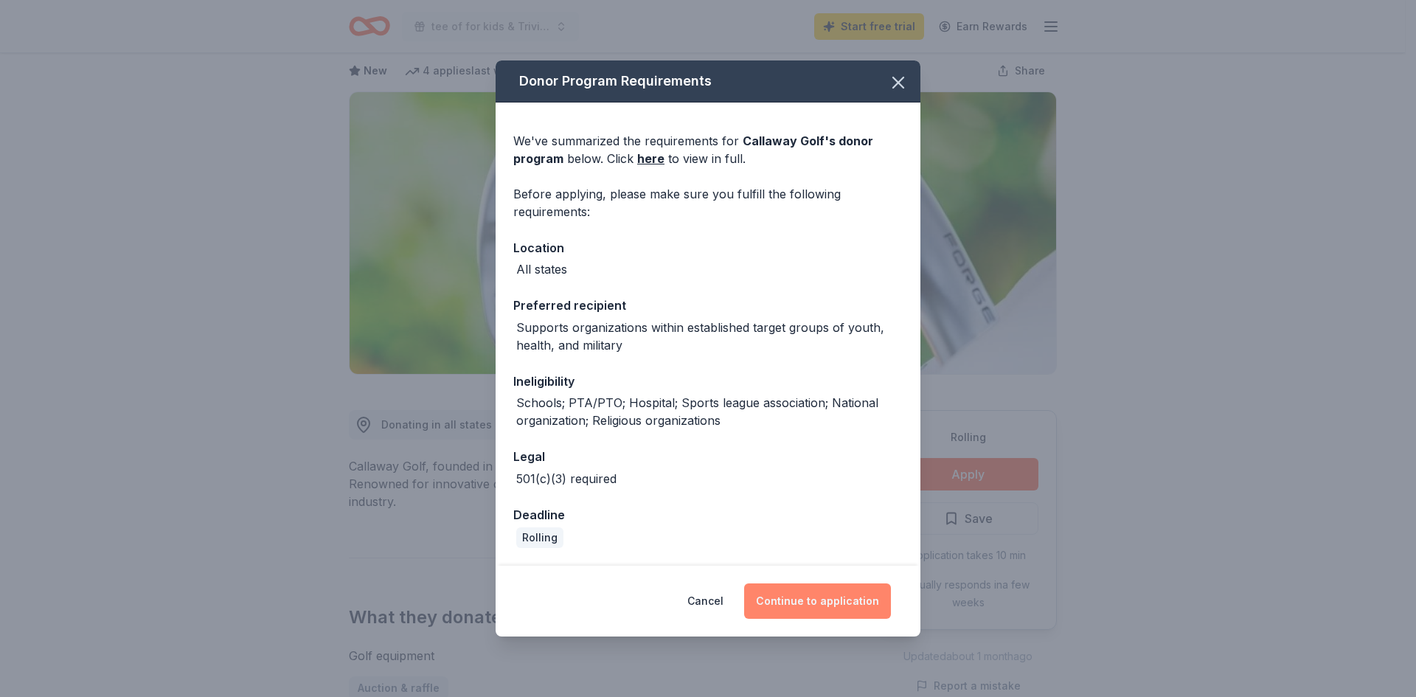
click at [841, 603] on button "Continue to application" at bounding box center [817, 601] width 147 height 35
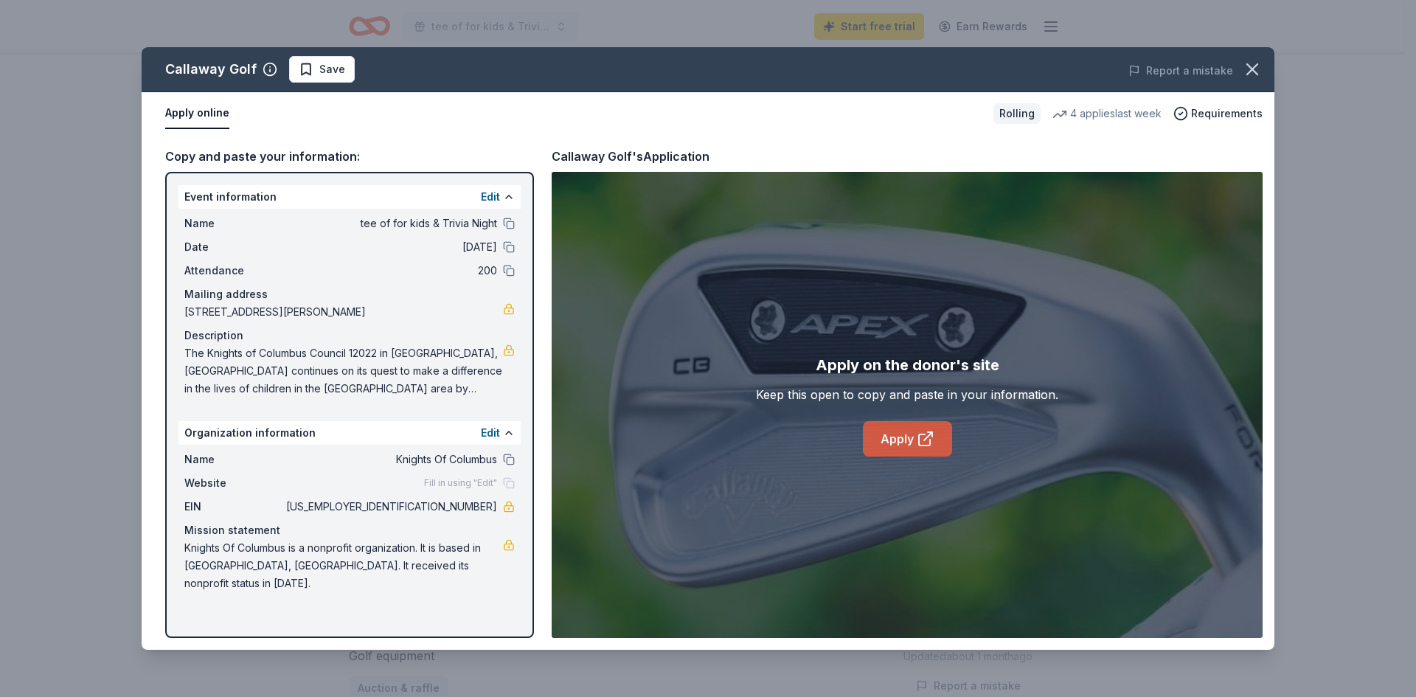
click at [917, 440] on icon at bounding box center [926, 439] width 18 height 18
click at [893, 435] on link "Apply" at bounding box center [907, 438] width 89 height 35
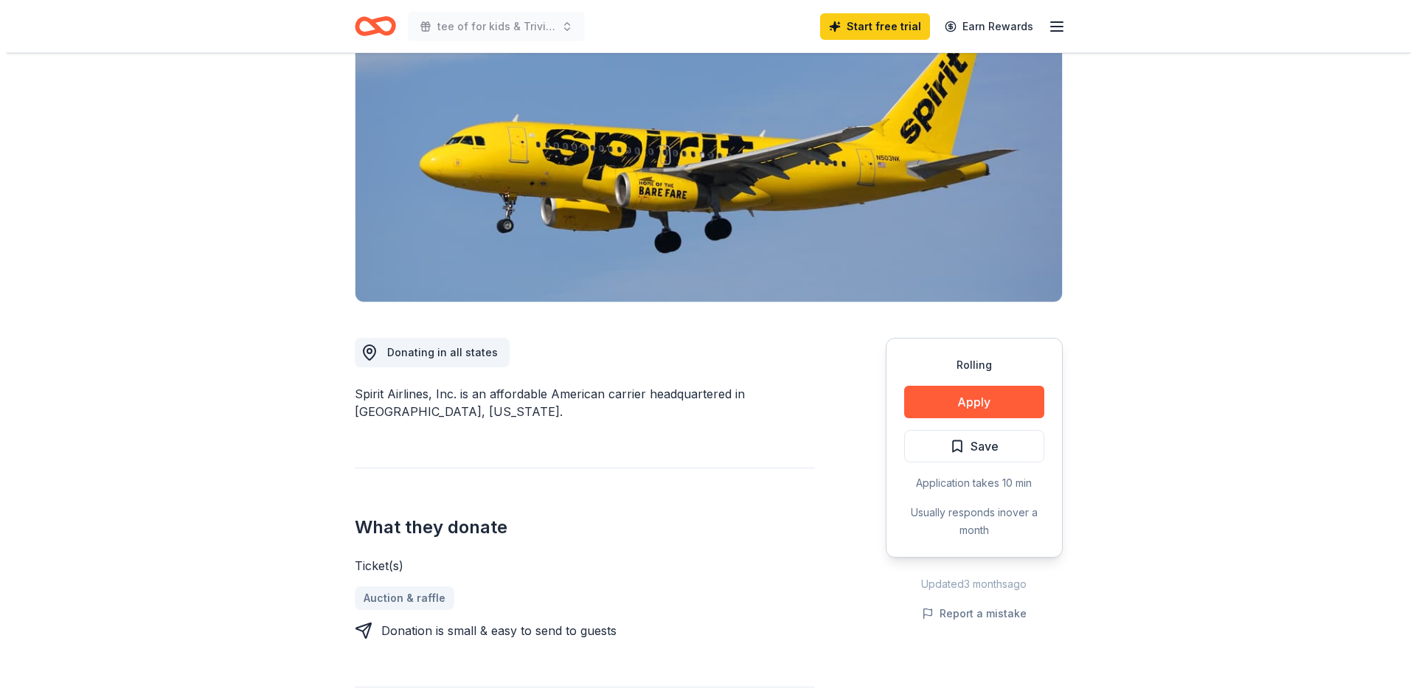
scroll to position [148, 0]
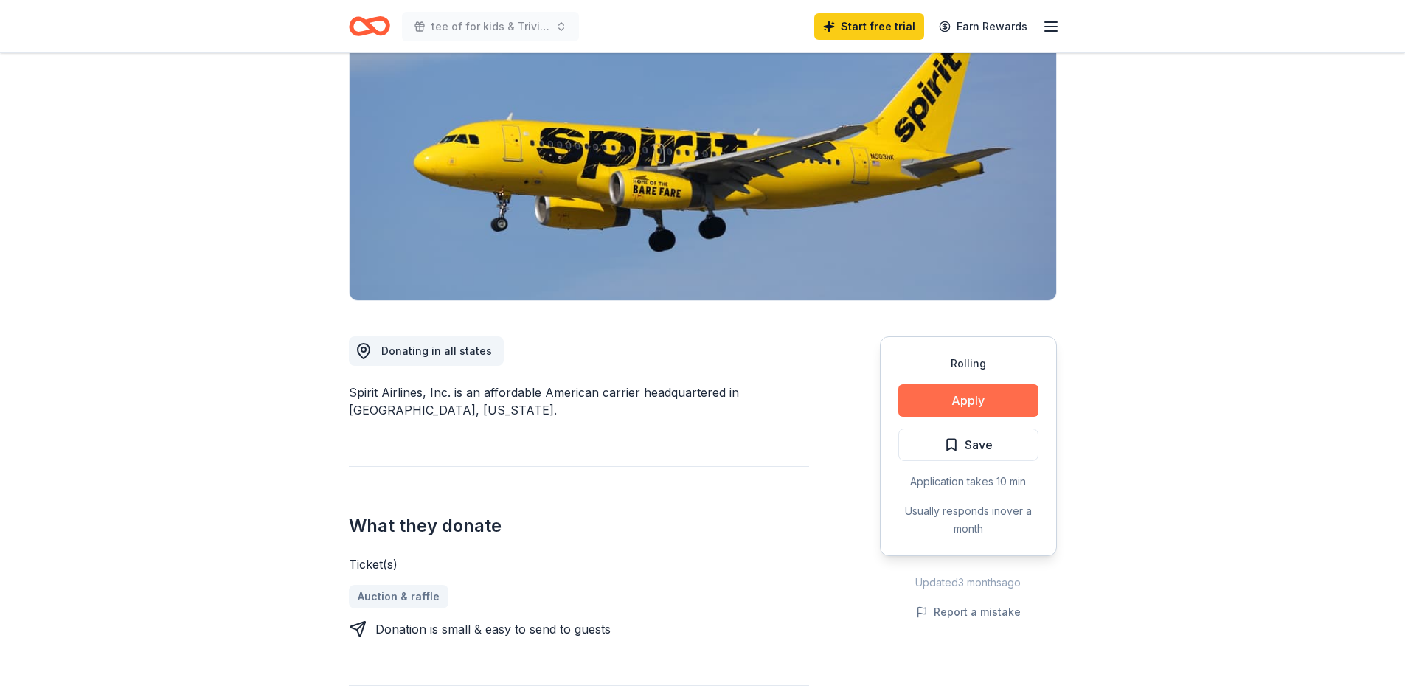
click at [929, 402] on button "Apply" at bounding box center [969, 400] width 140 height 32
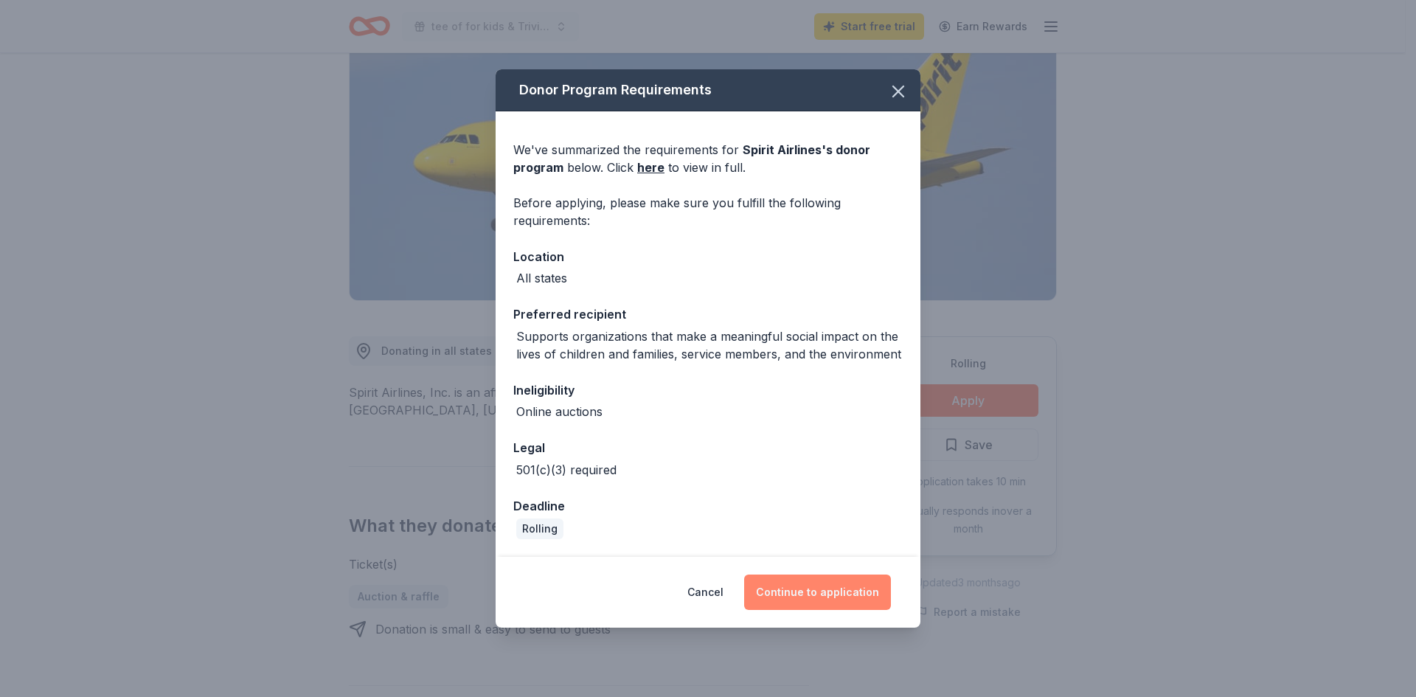
click at [808, 589] on button "Continue to application" at bounding box center [817, 592] width 147 height 35
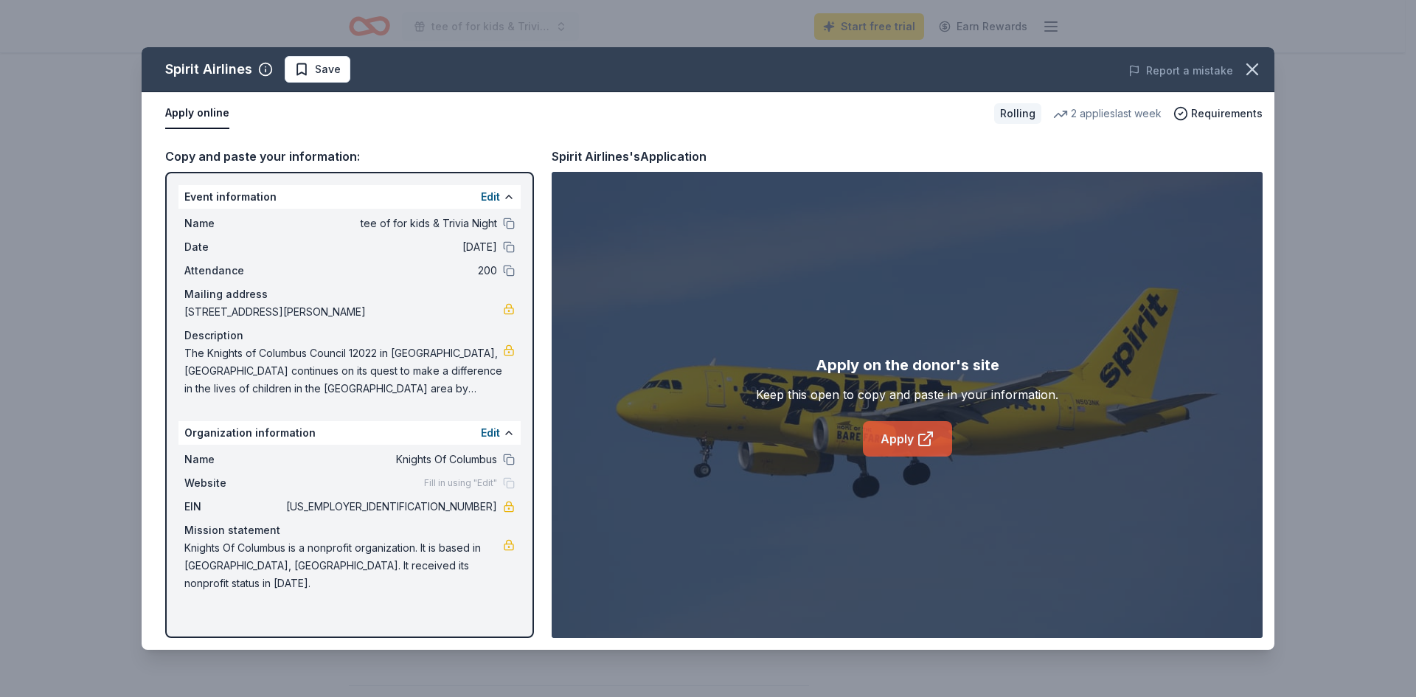
click at [917, 438] on icon at bounding box center [926, 439] width 18 height 18
click at [919, 445] on icon at bounding box center [924, 440] width 11 height 11
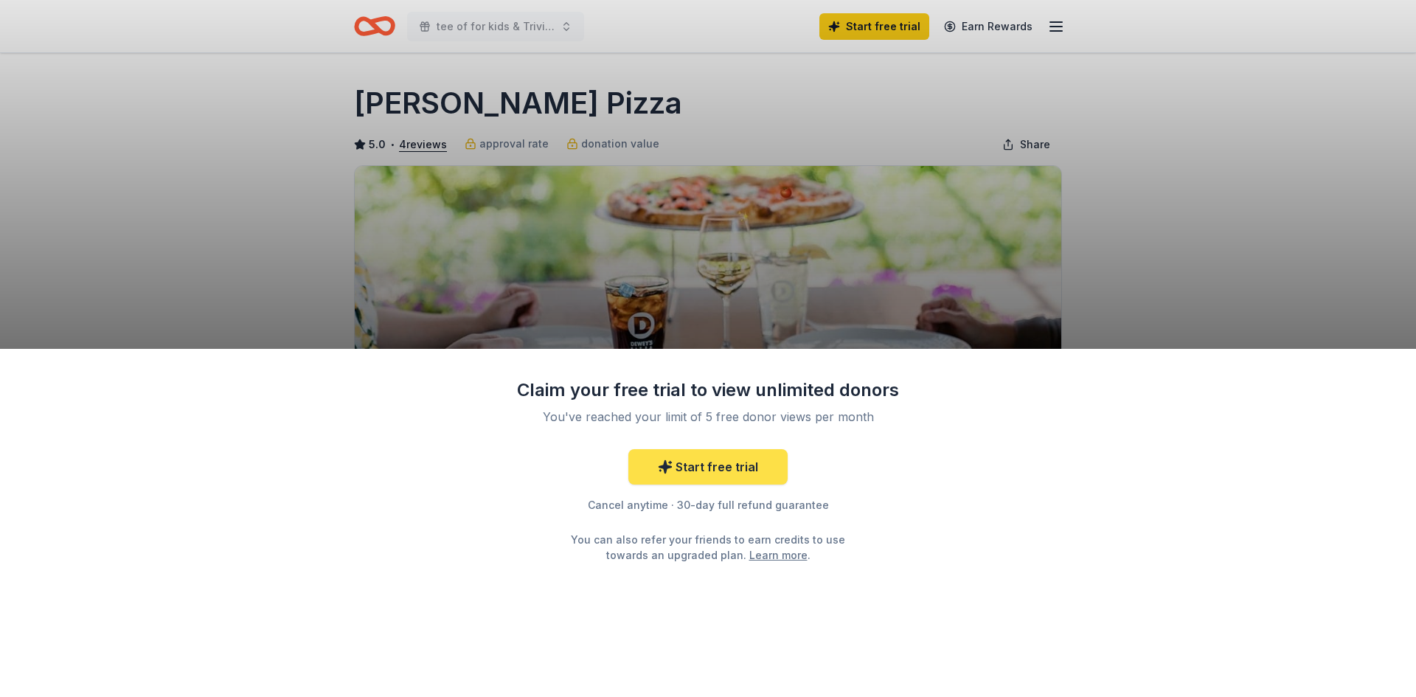
click at [713, 468] on link "Start free trial" at bounding box center [708, 466] width 159 height 35
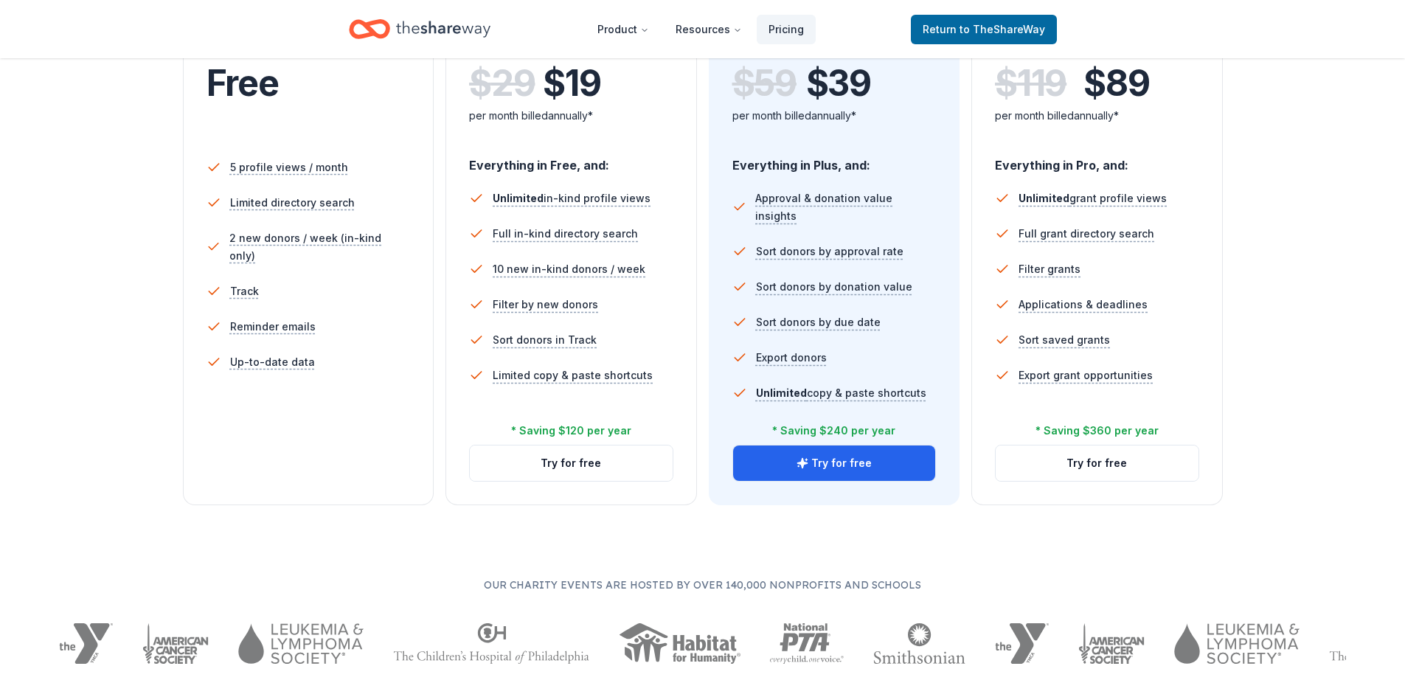
scroll to position [369, 0]
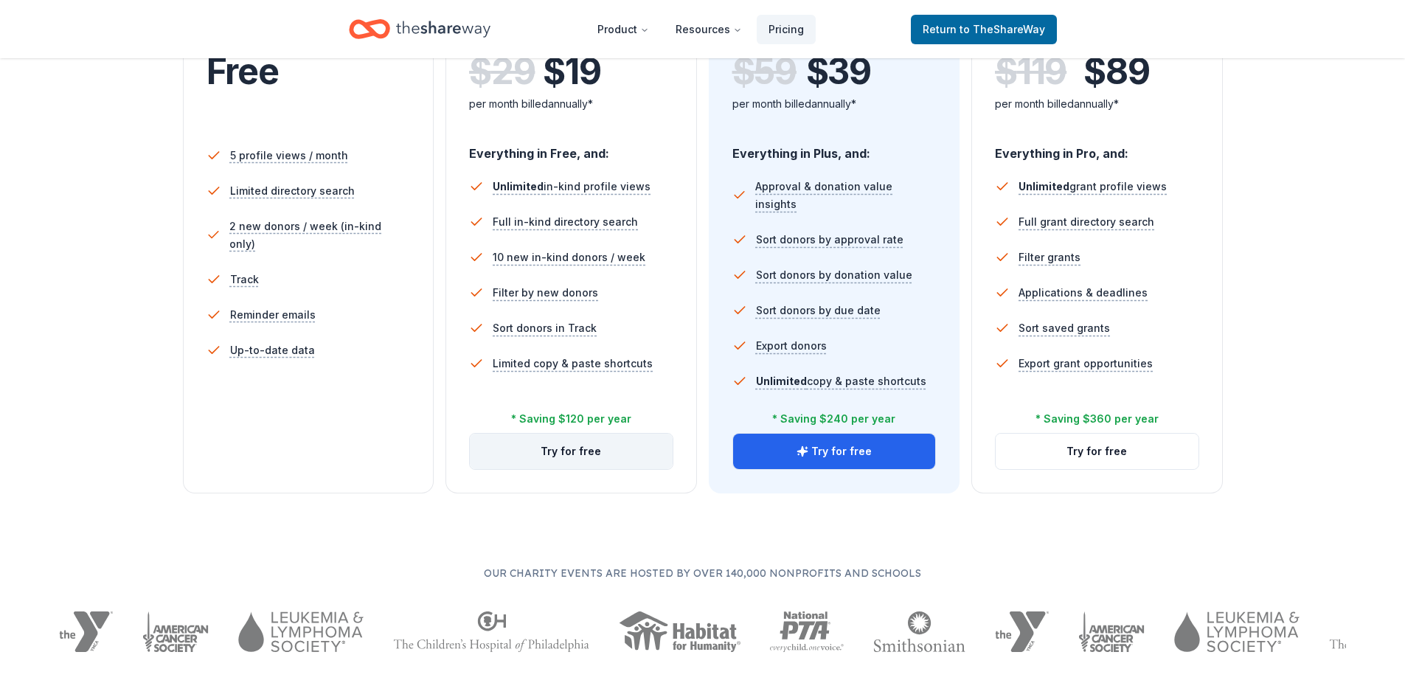
click at [594, 460] on button "Try for free" at bounding box center [571, 451] width 203 height 35
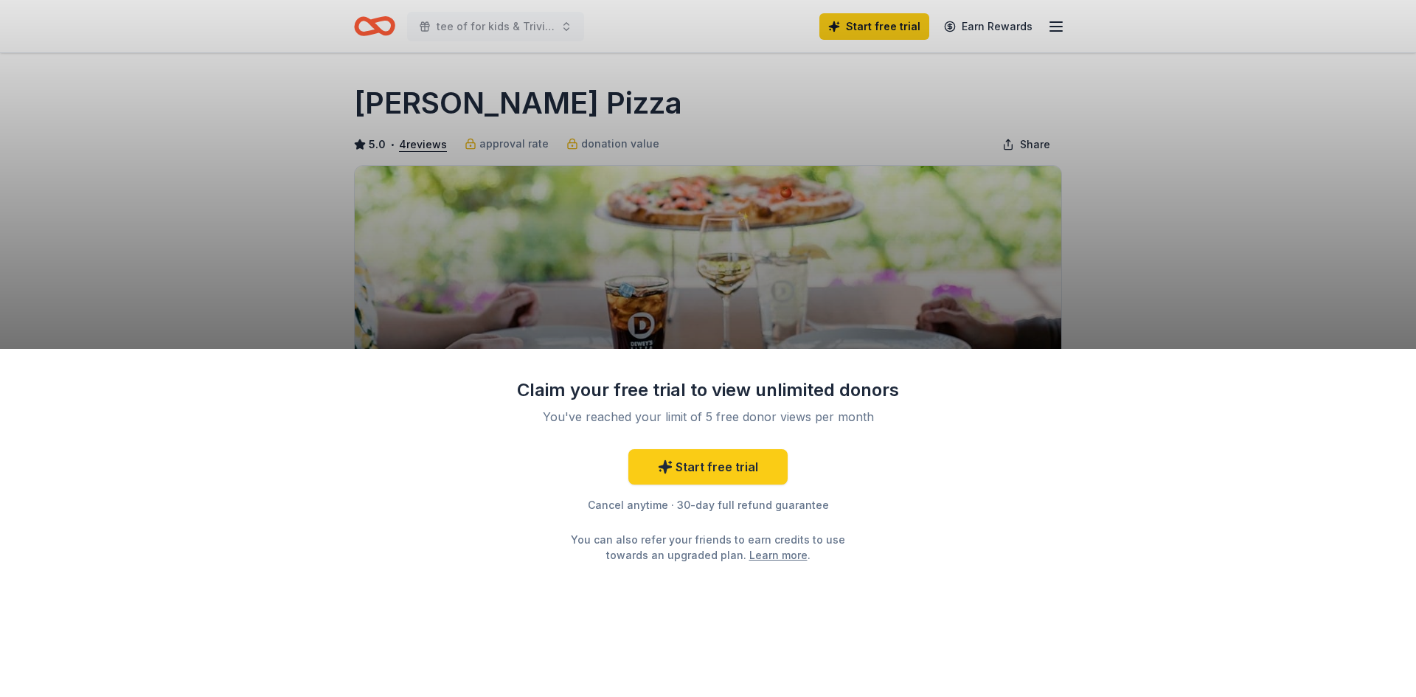
click at [1205, 219] on div "Claim your free trial to view unlimited donors You've reached your limit of 5 f…" at bounding box center [708, 348] width 1416 height 697
click at [744, 477] on link "Start free trial" at bounding box center [708, 466] width 159 height 35
click at [735, 466] on link "Start free trial" at bounding box center [708, 466] width 159 height 35
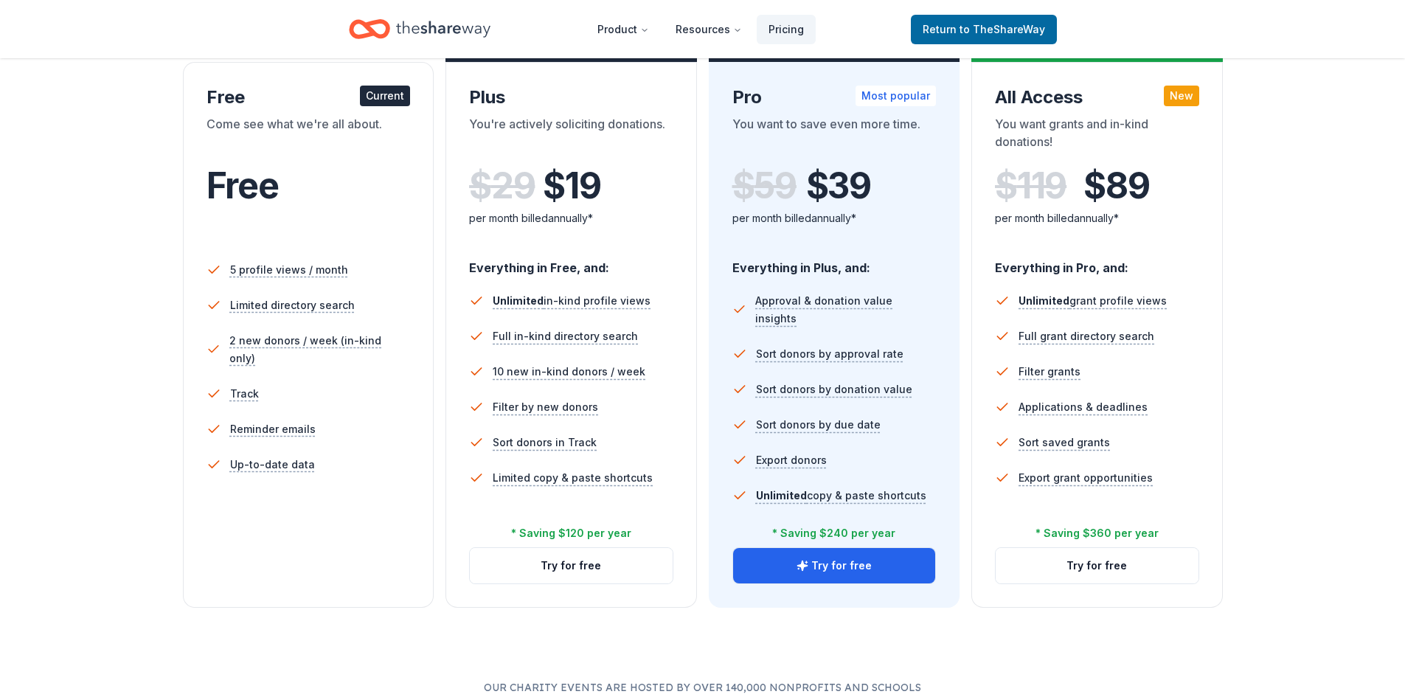
scroll to position [295, 0]
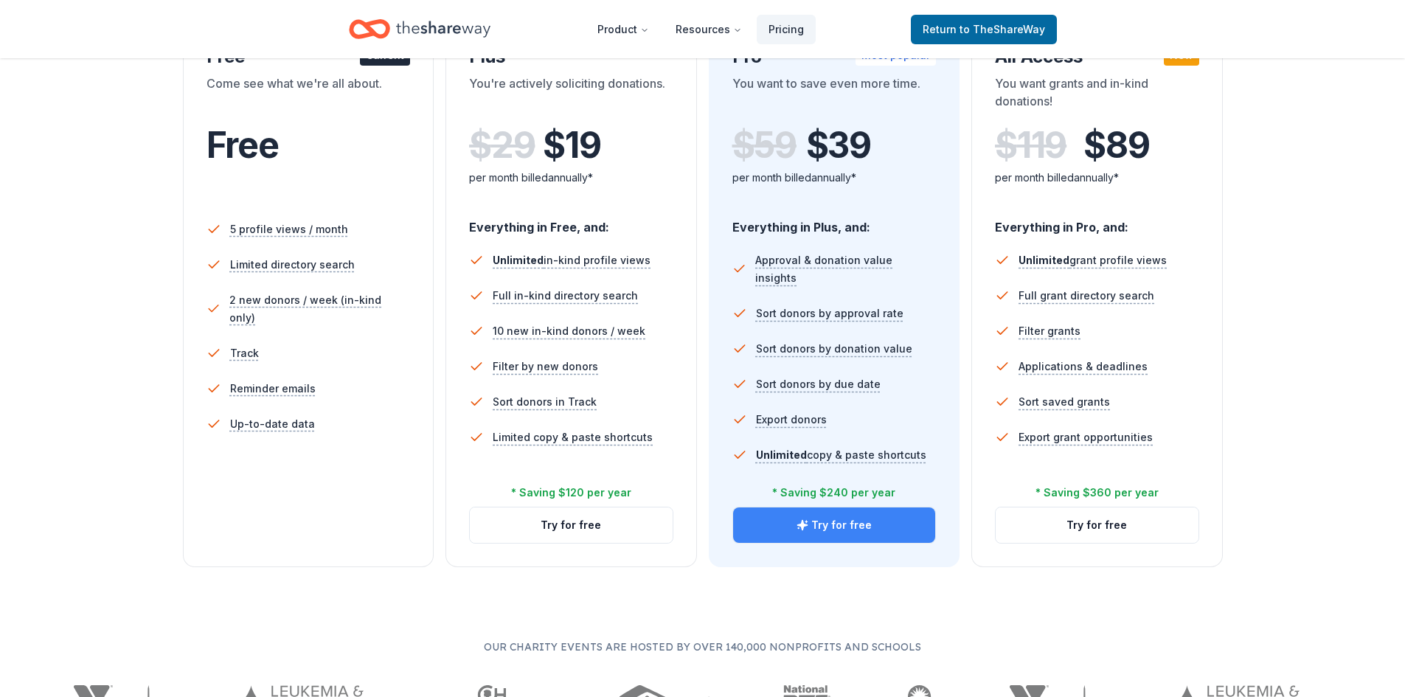
click at [820, 520] on button "Try for free" at bounding box center [834, 525] width 203 height 35
